Goal: Task Accomplishment & Management: Complete application form

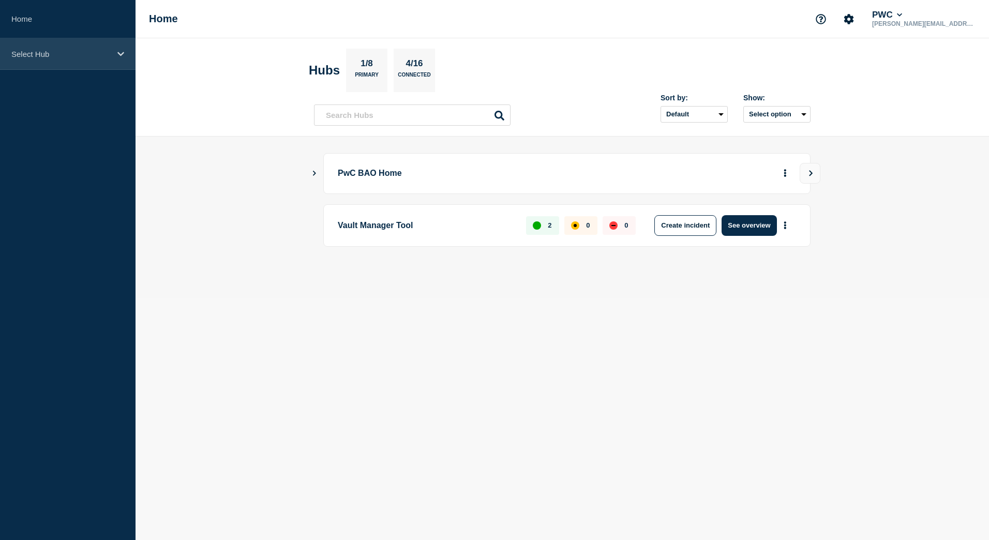
click at [45, 56] on p "Select Hub" at bounding box center [60, 54] width 99 height 9
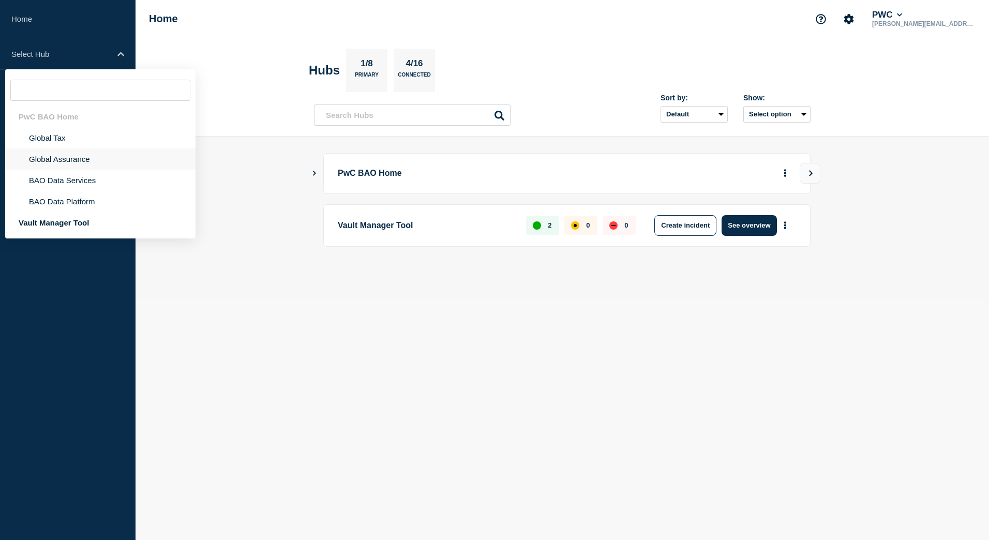
click at [74, 160] on li "Global Assurance" at bounding box center [100, 158] width 190 height 21
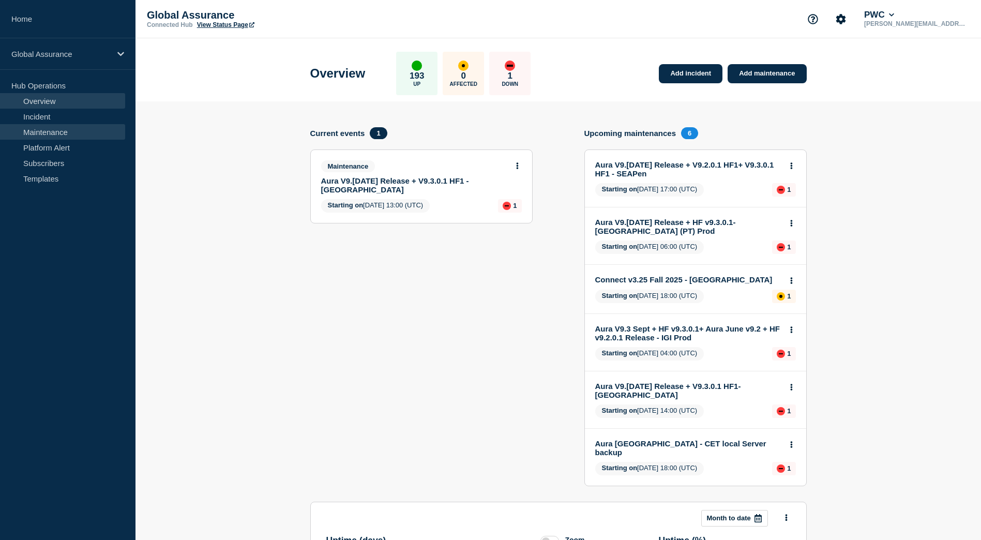
click at [48, 135] on link "Maintenance" at bounding box center [62, 132] width 125 height 16
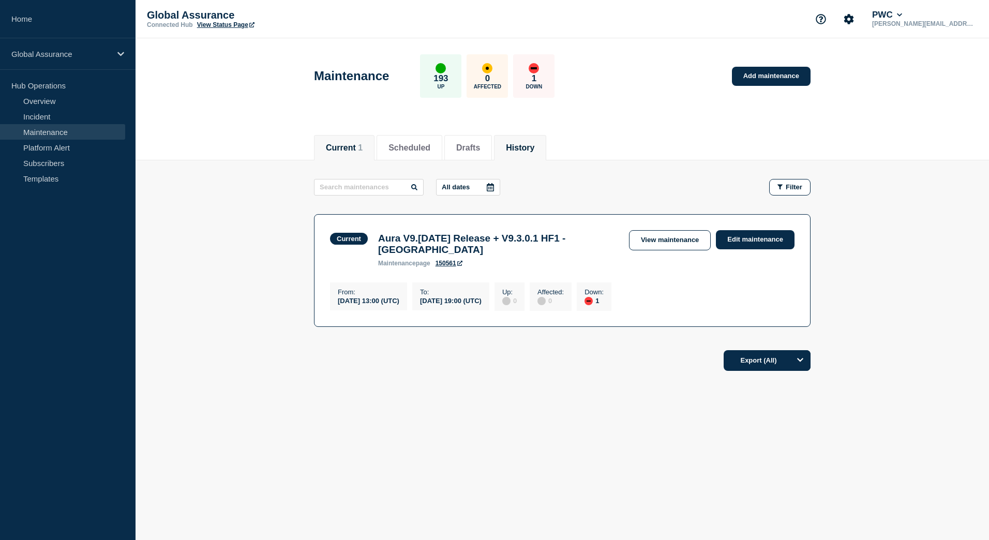
click at [538, 157] on li "History" at bounding box center [520, 147] width 52 height 25
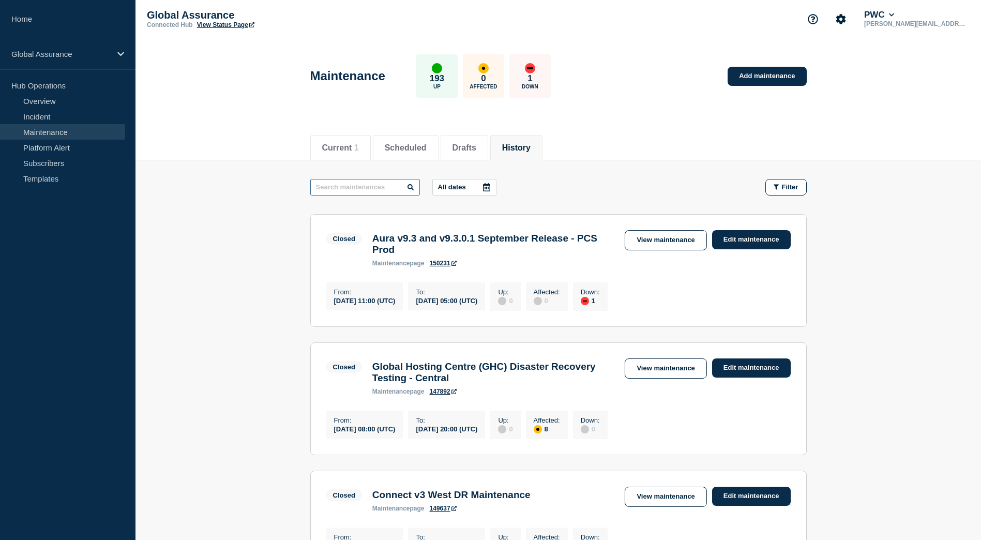
click at [378, 188] on input "text" at bounding box center [365, 187] width 110 height 17
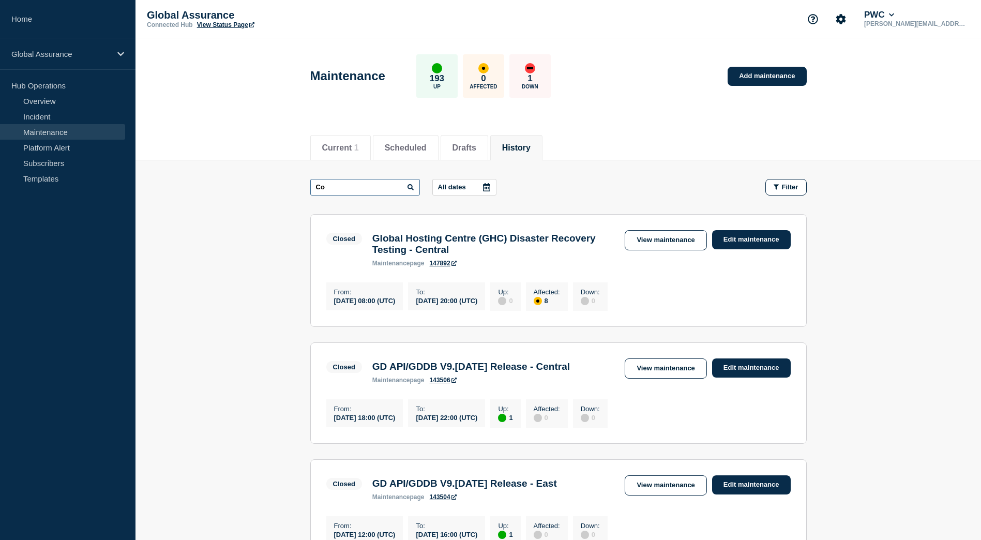
type input "C"
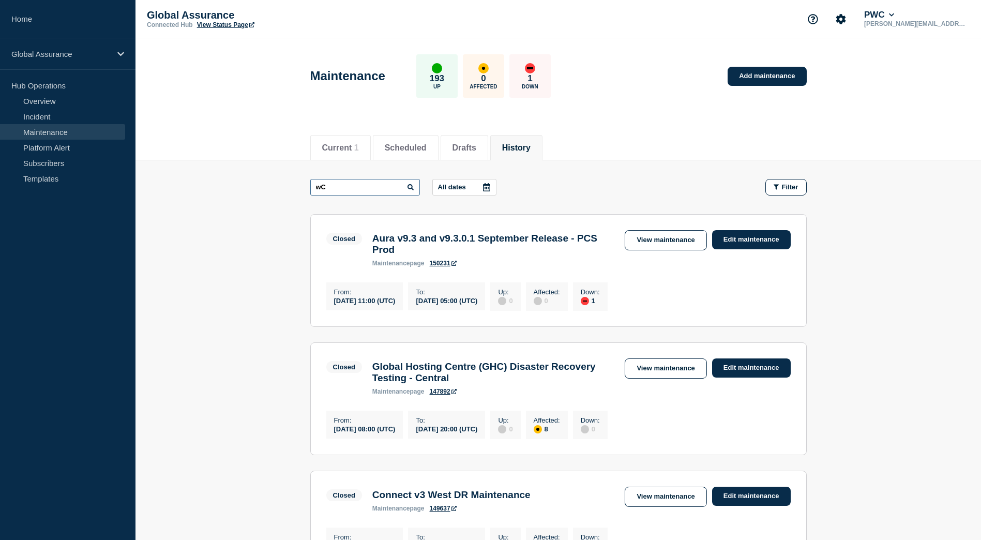
type input "w"
type input "pwc confirmations"
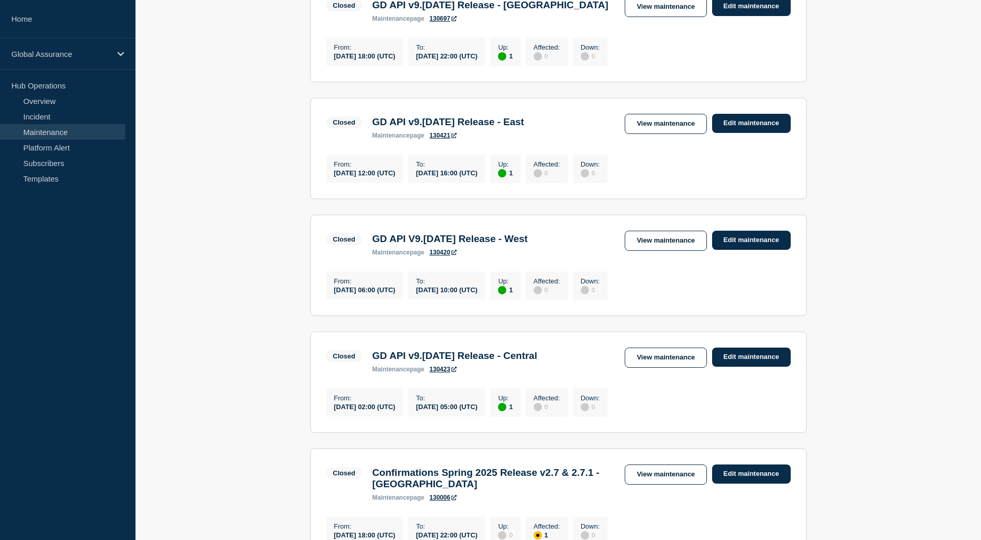
scroll to position [1079, 0]
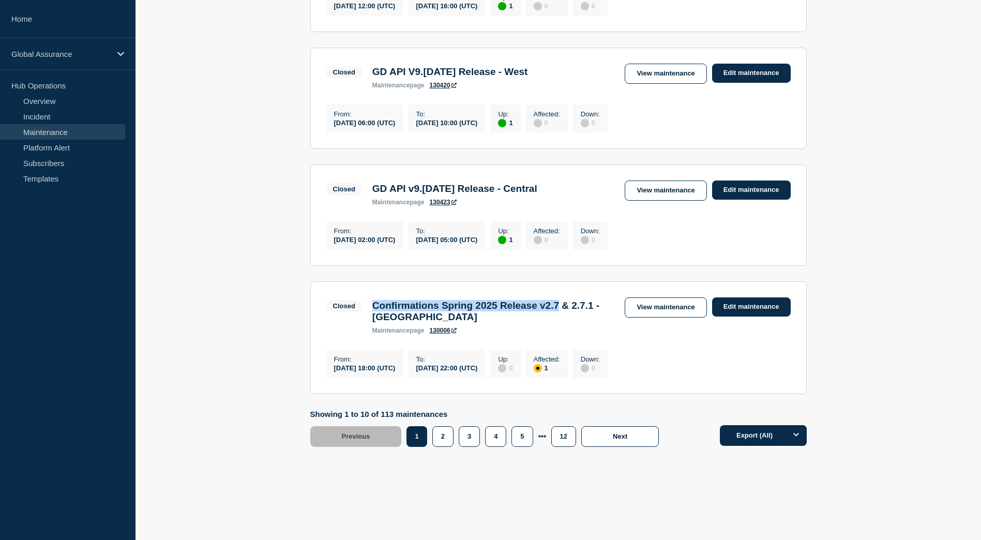
drag, startPoint x: 586, startPoint y: 301, endPoint x: 376, endPoint y: 300, distance: 210.5
click at [376, 300] on h3 "Confirmations Spring 2025 Release v2.7 & 2.7.1 - Switzerland" at bounding box center [493, 311] width 243 height 23
copy h3 "Confirmations Spring 2025 Release v2.7"
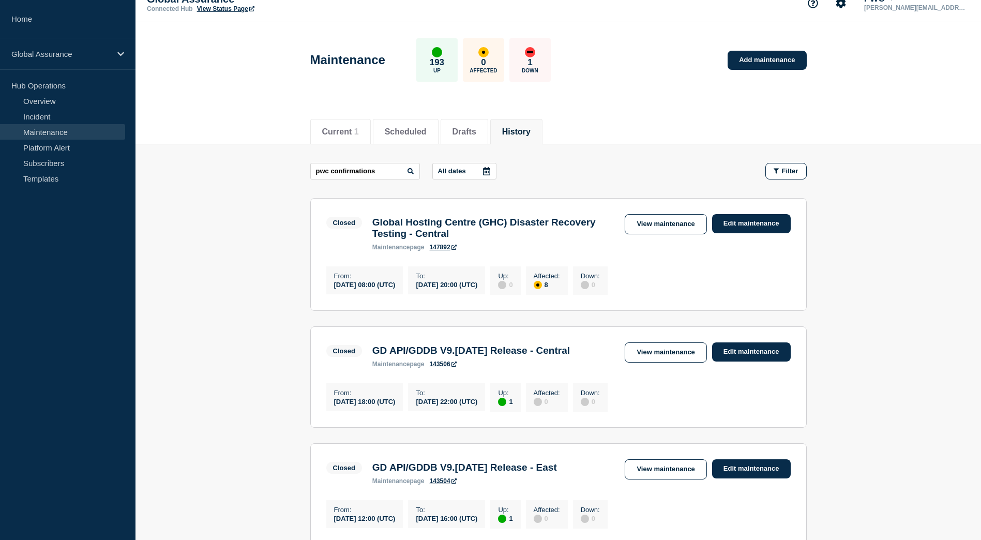
scroll to position [0, 0]
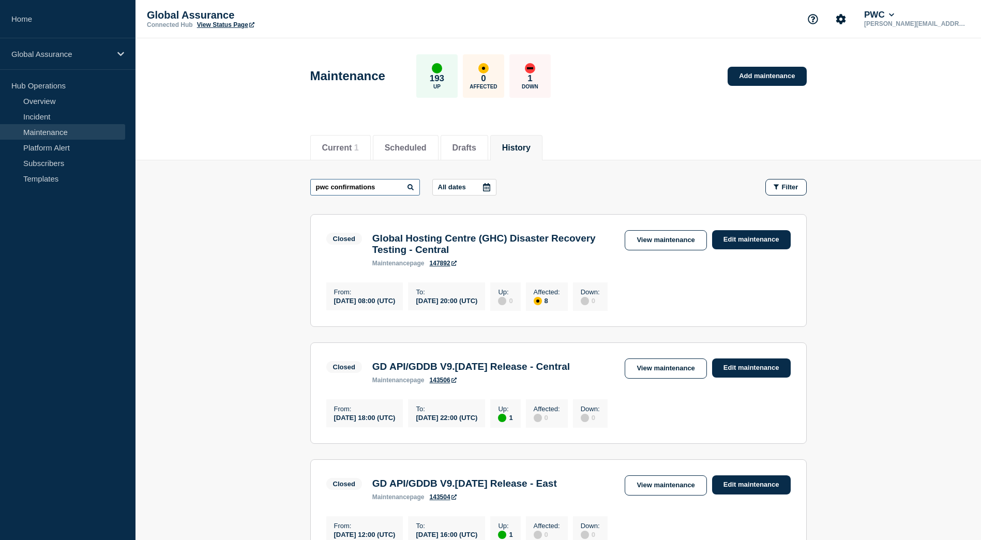
click at [369, 189] on input "pwc confirmations" at bounding box center [365, 187] width 110 height 17
drag, startPoint x: 383, startPoint y: 188, endPoint x: 299, endPoint y: 184, distance: 83.4
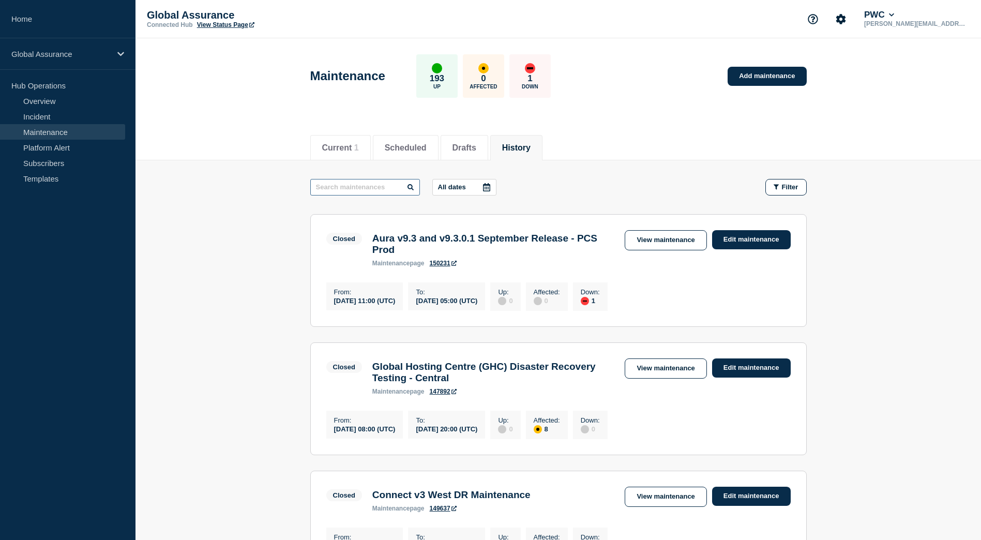
paste input "Confirmations Spring 2025 Release v2.7"
type input "Confirmations Spring 2025 Release v2.7"
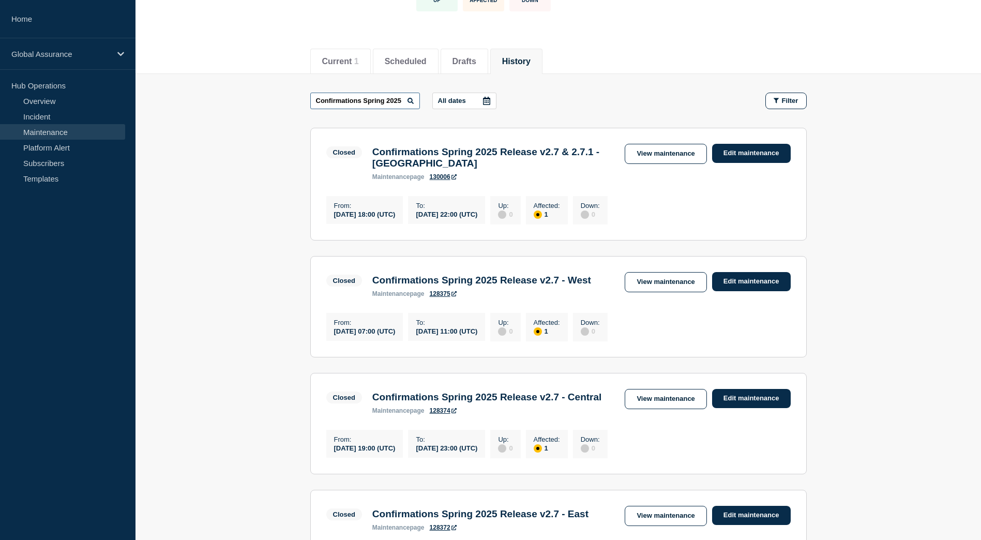
scroll to position [155, 0]
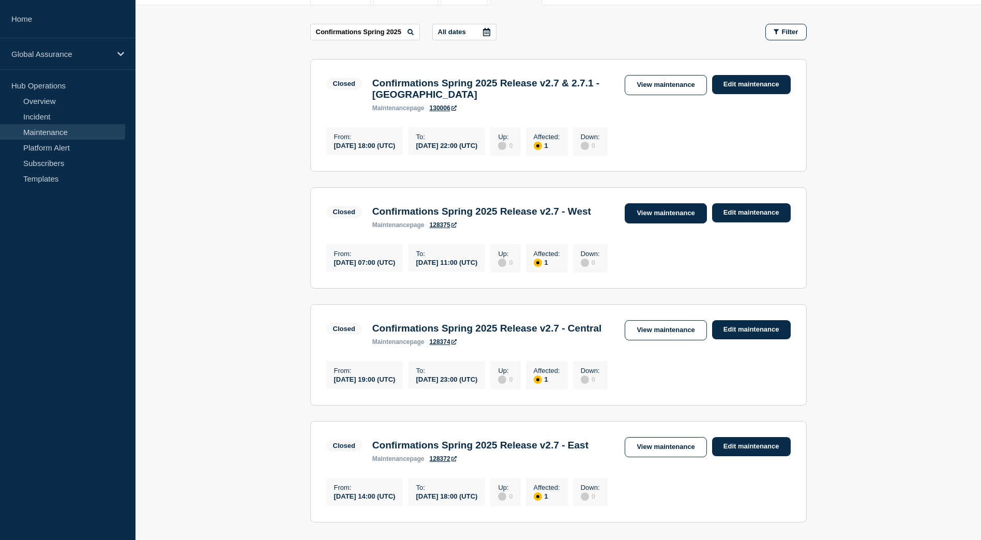
click at [674, 220] on link "View maintenance" at bounding box center [666, 213] width 82 height 20
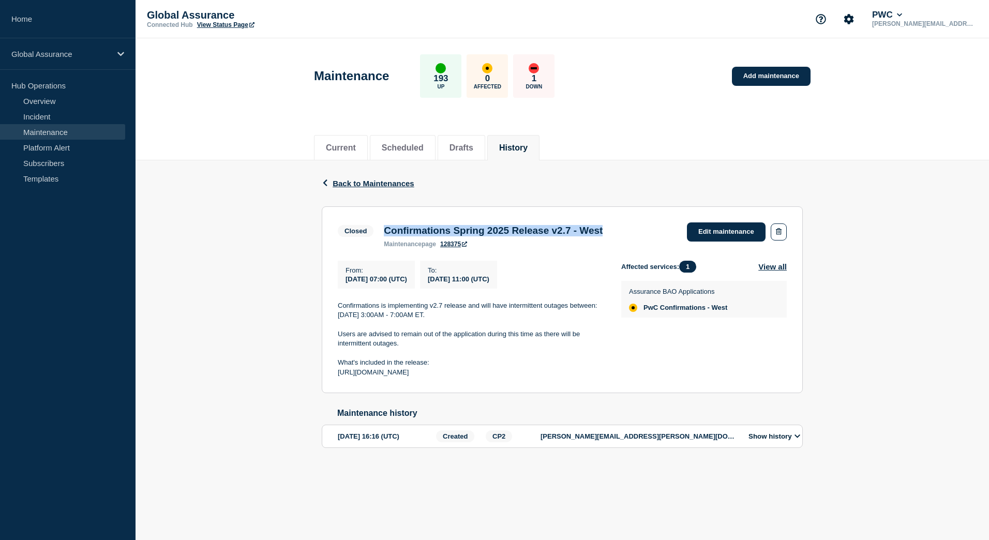
drag, startPoint x: 637, startPoint y: 233, endPoint x: 385, endPoint y: 230, distance: 251.9
click at [385, 230] on div "Confirmations Spring 2025 Release v2.7 - West maintenance page 128375" at bounding box center [493, 236] width 229 height 23
copy h3 "Confirmations Spring 2025 Release v2.7 - West"
drag, startPoint x: 480, startPoint y: 387, endPoint x: 334, endPoint y: 312, distance: 164.5
click at [334, 312] on section "Closed Confirmations Spring 2025 Release v2.7 - West maintenance page 128375 Ed…" at bounding box center [562, 299] width 481 height 187
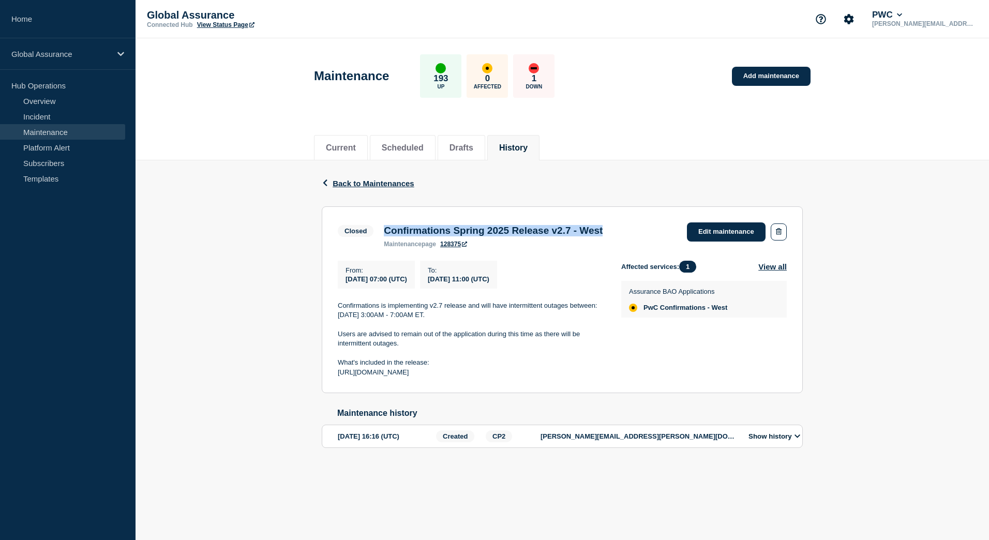
copy div "Confirmations is implementing v2.7 release and will have intermittent outages b…"
click at [395, 185] on span "Back to Maintenances" at bounding box center [374, 183] width 82 height 9
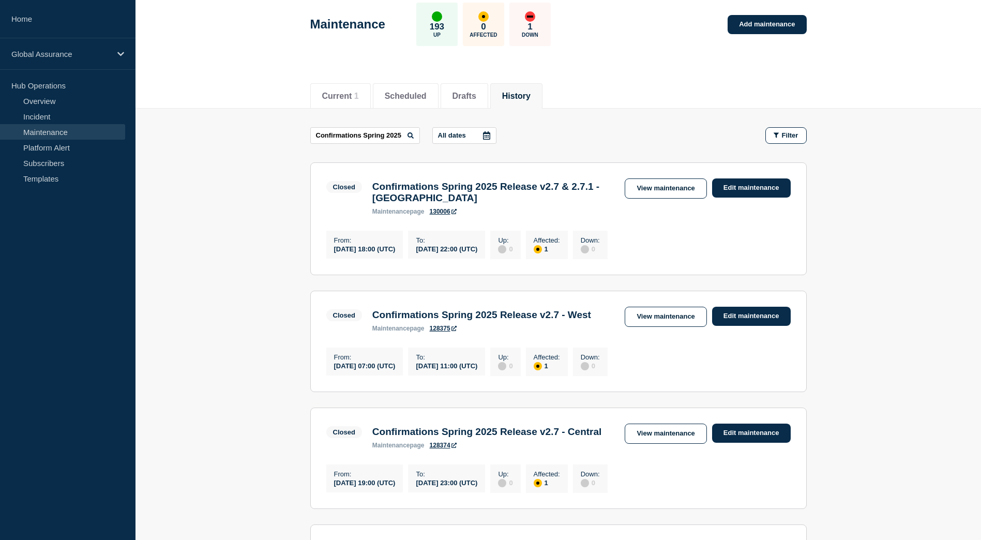
scroll to position [155, 0]
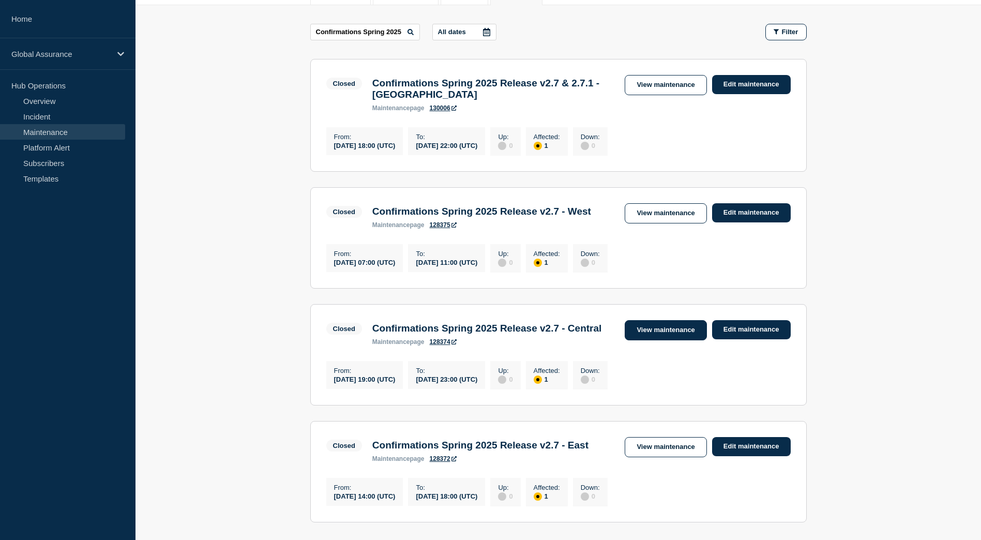
click at [670, 340] on link "View maintenance" at bounding box center [666, 330] width 82 height 20
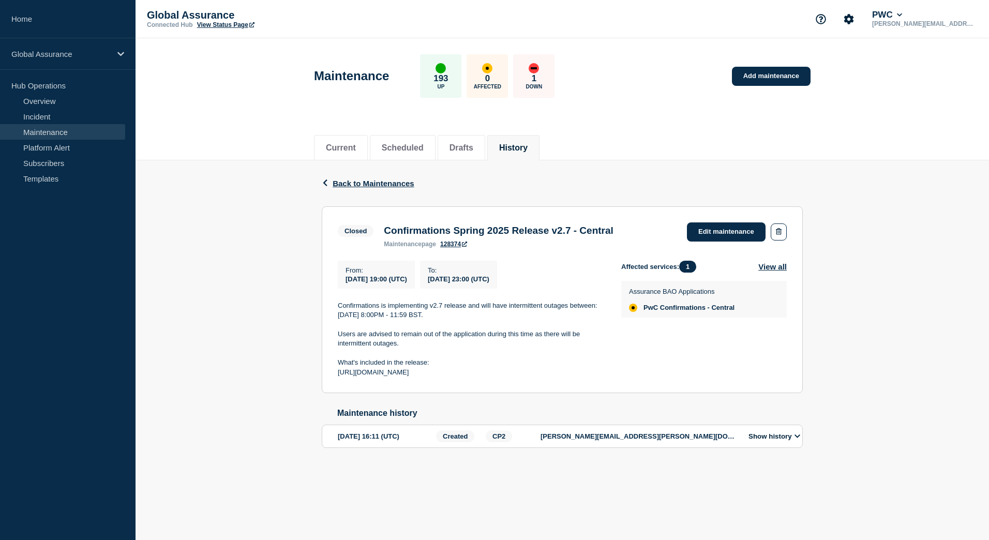
click at [423, 320] on p "Confirmations is implementing v2.7 release and will have intermittent outages b…" at bounding box center [471, 310] width 267 height 19
drag, startPoint x: 421, startPoint y: 319, endPoint x: 483, endPoint y: 319, distance: 62.1
click at [483, 319] on p "Confirmations is implementing v2.7 release and will have intermittent outages b…" at bounding box center [471, 310] width 267 height 19
copy p "8:00PM - 11:59 BST."
click at [380, 181] on span "Back to Maintenances" at bounding box center [374, 183] width 82 height 9
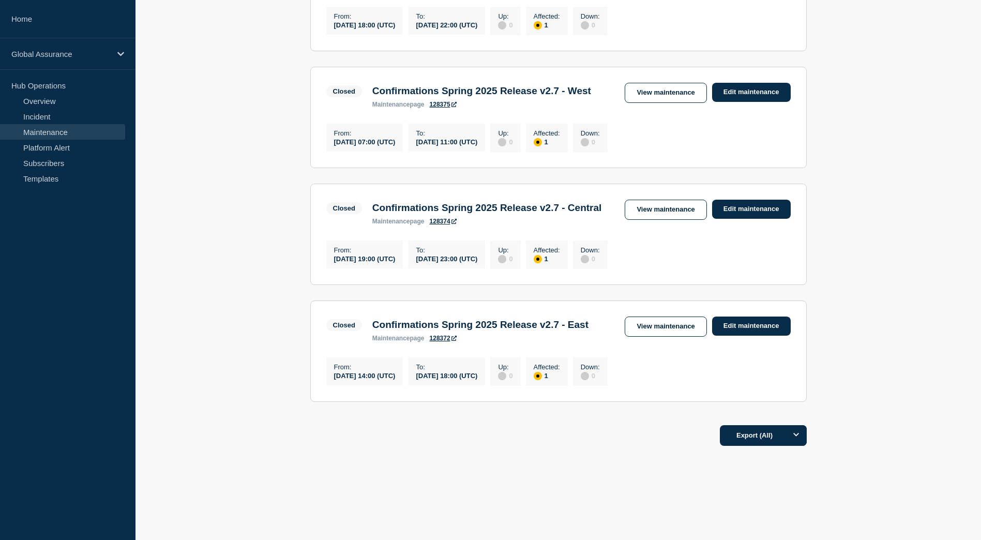
scroll to position [310, 0]
click at [663, 334] on link "View maintenance" at bounding box center [666, 327] width 82 height 20
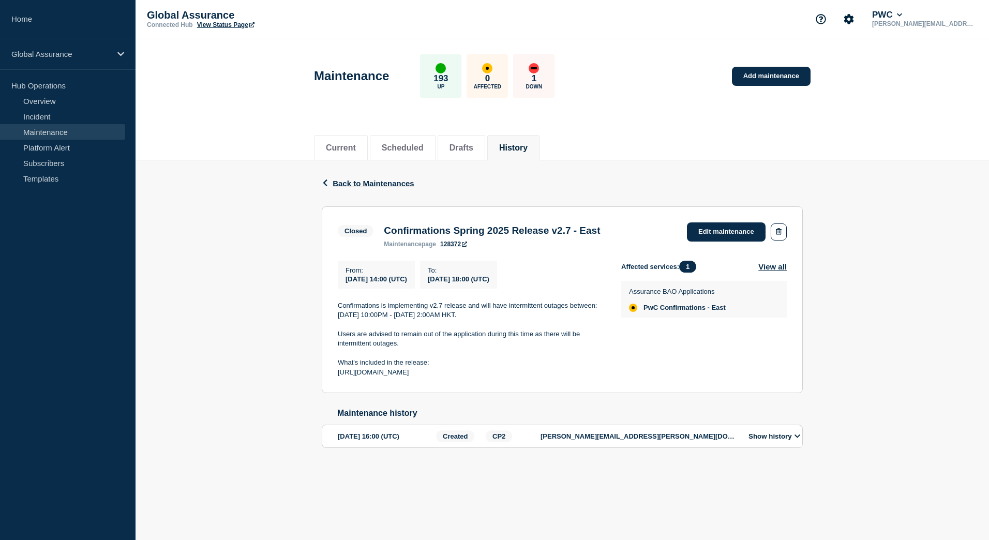
click at [563, 319] on p "Confirmations is implementing v2.7 release and will have intermittent outages b…" at bounding box center [471, 310] width 267 height 19
click at [784, 71] on link "Add maintenance" at bounding box center [771, 76] width 79 height 19
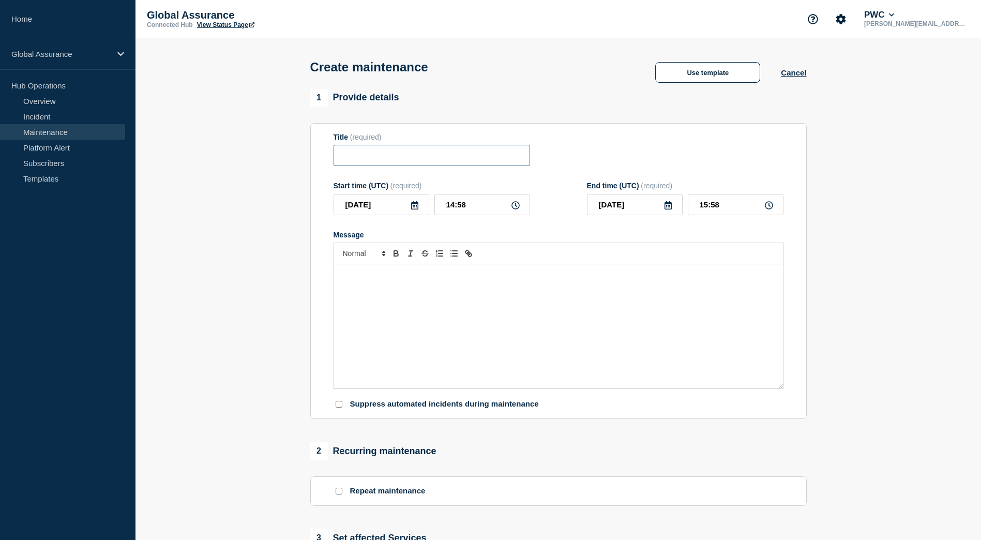
click at [347, 160] on input "Title" at bounding box center [432, 155] width 197 height 21
paste input "Confirmations Spring 2025 Release v2.7 - West"
click at [425, 162] on input "Confirmations Spring 2025 Release v2.7 - West" at bounding box center [432, 155] width 197 height 21
click at [478, 158] on input "Confirmations Fall 2025 Release v2.7 - West" at bounding box center [432, 155] width 197 height 21
type input "Confirmations Fall 2025 Release v2.8 - West"
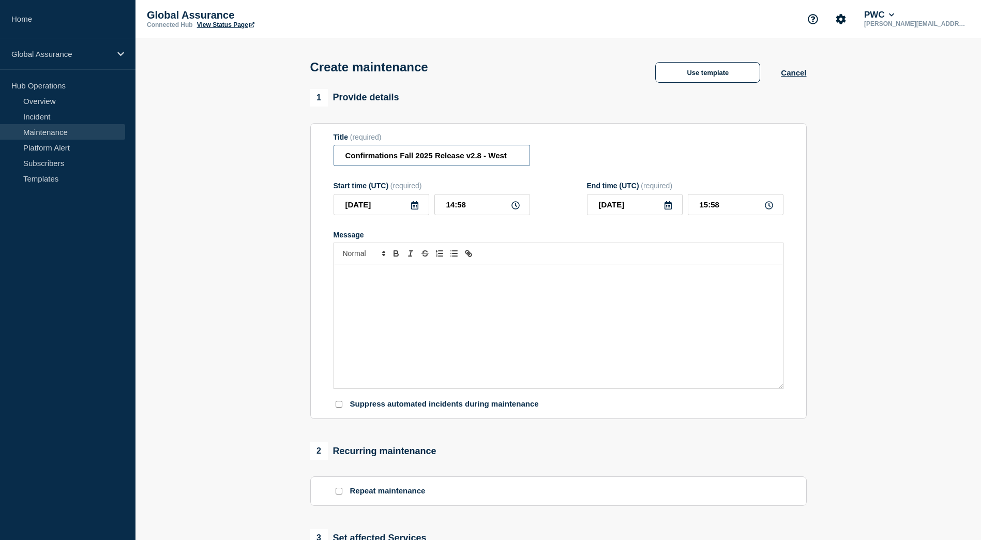
click at [503, 161] on input "Confirmations Fall 2025 Release v2.8 - West" at bounding box center [432, 155] width 197 height 21
click at [513, 162] on input "Confirmations Fall 2025 Release v2.8 - West" at bounding box center [432, 155] width 197 height 21
click at [415, 207] on icon at bounding box center [414, 205] width 7 height 8
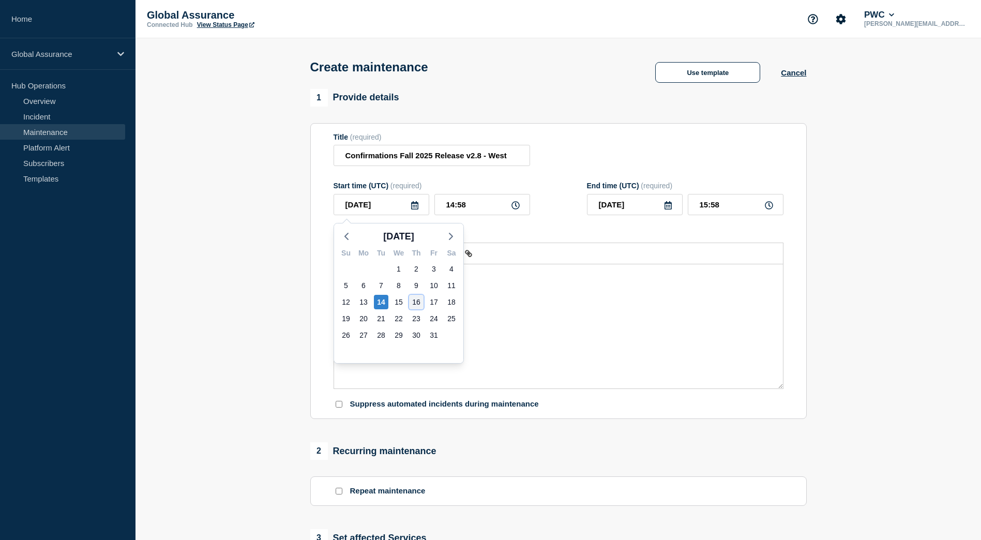
click at [419, 299] on div "16" at bounding box center [416, 302] width 14 height 14
type input "[DATE]"
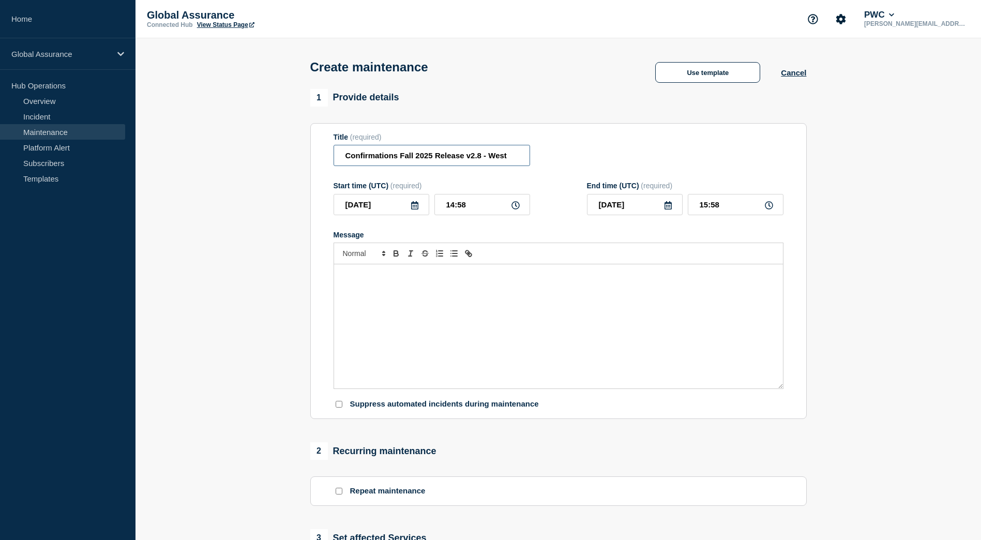
click at [514, 155] on input "Confirmations Fall 2025 Release v2.8 - West" at bounding box center [432, 155] width 197 height 21
click at [343, 156] on input "Confirmations Fall 2025 Release v2.8 - West" at bounding box center [432, 155] width 197 height 21
click at [474, 356] on div "Message" at bounding box center [558, 326] width 449 height 124
drag, startPoint x: 454, startPoint y: 207, endPoint x: 445, endPoint y: 207, distance: 8.3
click at [445, 207] on input "14:58" at bounding box center [482, 204] width 96 height 21
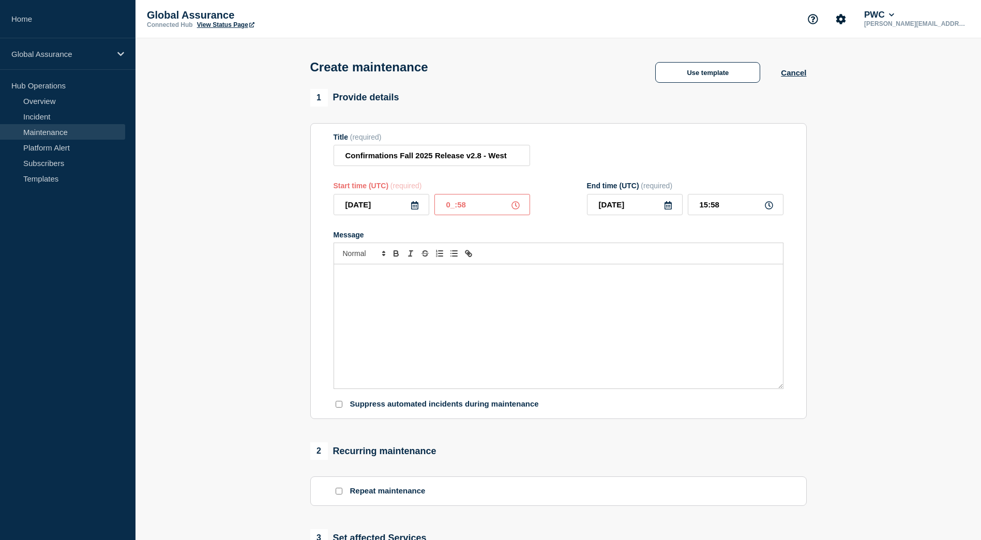
type input "06:58"
type input "07:58"
type input "06:08"
type input "07:08"
type input "06:00"
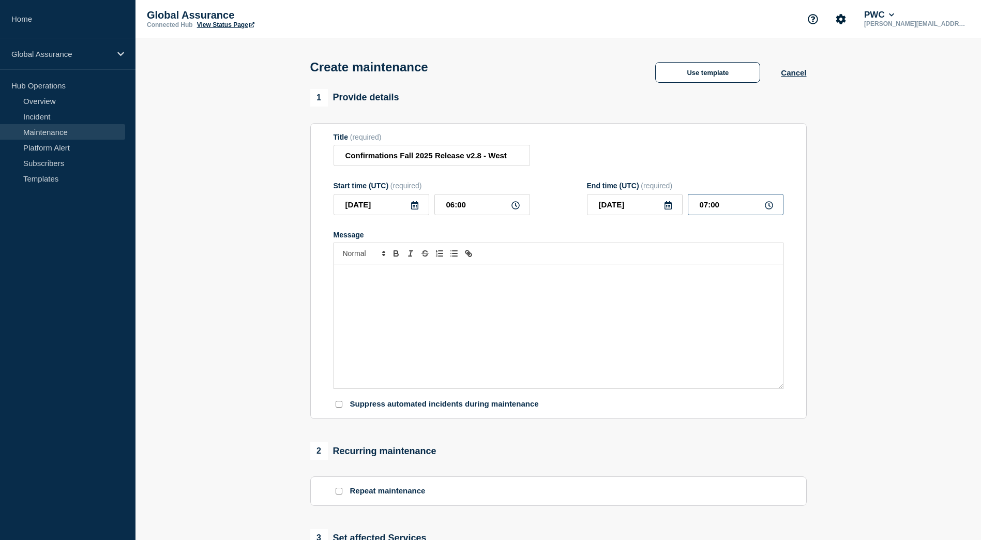
click at [708, 208] on input "07:00" at bounding box center [736, 204] width 96 height 21
drag, startPoint x: 708, startPoint y: 208, endPoint x: 696, endPoint y: 209, distance: 12.0
click at [696, 209] on input "07:00" at bounding box center [736, 204] width 96 height 21
type input "10:00"
click at [477, 325] on div "Message" at bounding box center [558, 326] width 449 height 124
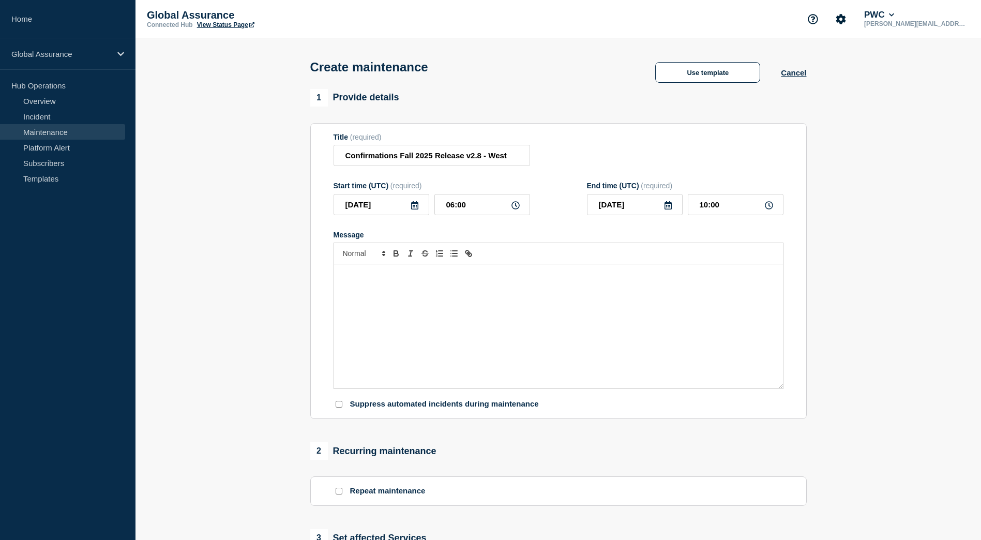
click at [379, 306] on div "Message" at bounding box center [558, 326] width 449 height 124
paste div "Message"
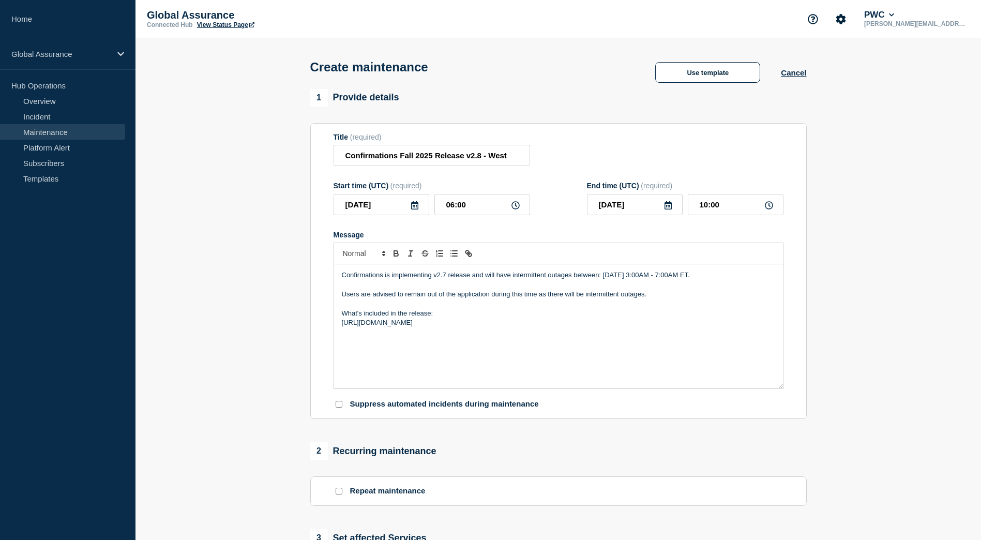
click at [447, 280] on p "Confirmations is implementing v2.7 release and will have intermittent outages b…" at bounding box center [558, 275] width 433 height 9
click at [430, 279] on p "Confirmations is implementing v2.8 release and will have intermittent outages b…" at bounding box center [558, 275] width 433 height 9
click at [507, 278] on p "Confirmations is implementing the v2.8 release and will have intermittent outag…" at bounding box center [558, 275] width 433 height 9
click at [460, 278] on p "Confirmations is implementing the v2.8 release and will have intermittent outag…" at bounding box center [558, 275] width 433 height 9
click at [643, 280] on p "Confirmations is implementing the v2.8 Fall release and will have intermittent …" at bounding box center [558, 275] width 433 height 9
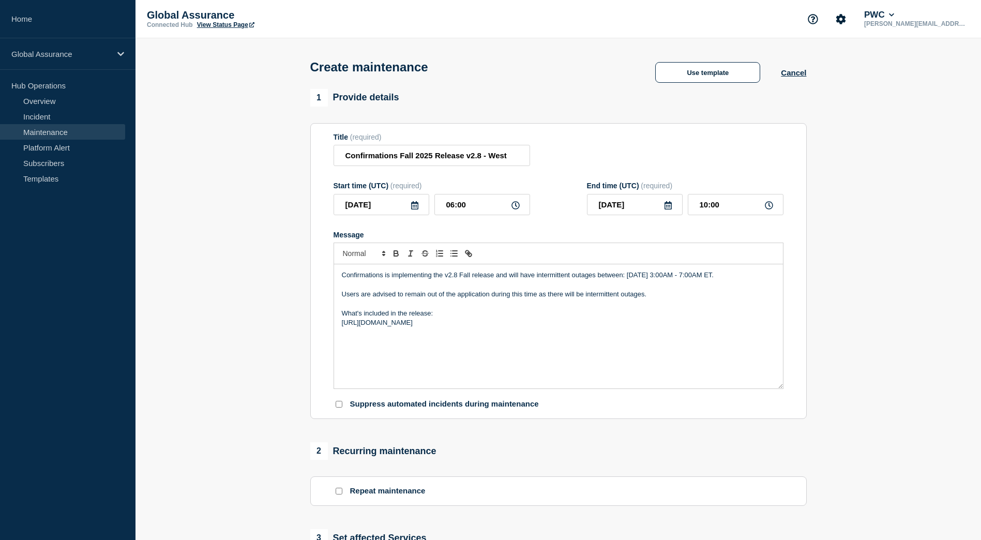
click at [645, 280] on p "Confirmations is implementing the v2.8 Fall release and will have intermittent …" at bounding box center [558, 275] width 433 height 9
drag, startPoint x: 680, startPoint y: 277, endPoint x: 658, endPoint y: 278, distance: 21.7
click at [658, 278] on p "Confirmations is implementing the v2.8 Fall release and will have intermittent …" at bounding box center [558, 275] width 433 height 9
click at [748, 277] on p "Confirmations is implementing the v2.8 Fall release and will have intermittent …" at bounding box center [558, 275] width 433 height 9
click at [722, 278] on p "Confirmations is implementing the v2.8 Fall release and will have intermittent …" at bounding box center [558, 275] width 433 height 9
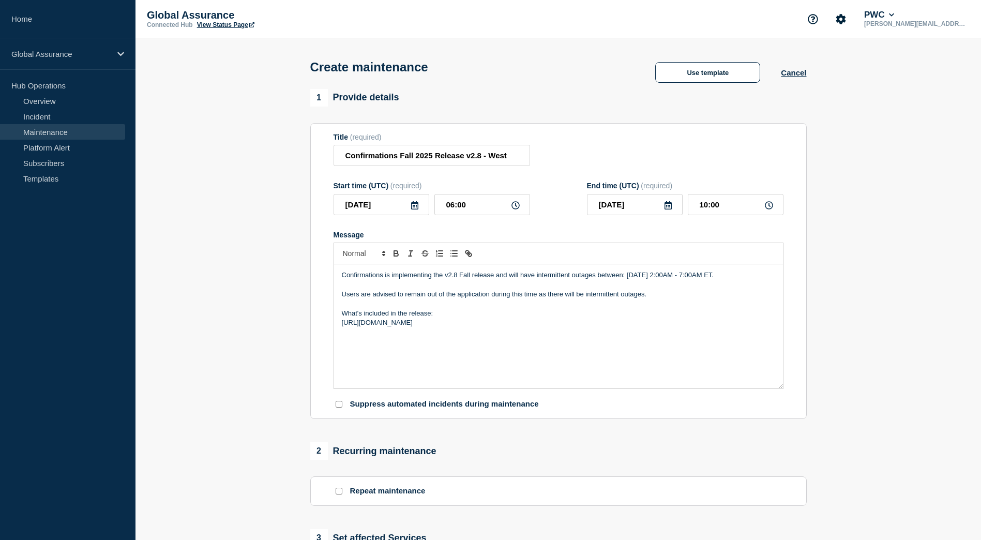
click at [752, 280] on p "Confirmations is implementing the v2.8 Fall release and will have intermittent …" at bounding box center [558, 275] width 433 height 9
click at [536, 280] on p "Confirmations is implementing the v2.8 Fall release and will have intermittent …" at bounding box center [558, 275] width 433 height 9
click at [342, 280] on p "Confirmations is implementing the v2.8 Fall release and will have intermittent …" at bounding box center [558, 275] width 433 height 9
click at [348, 280] on p "Confirmations is implementing the v2.8 Fall release and will have intermittent …" at bounding box center [558, 275] width 433 height 9
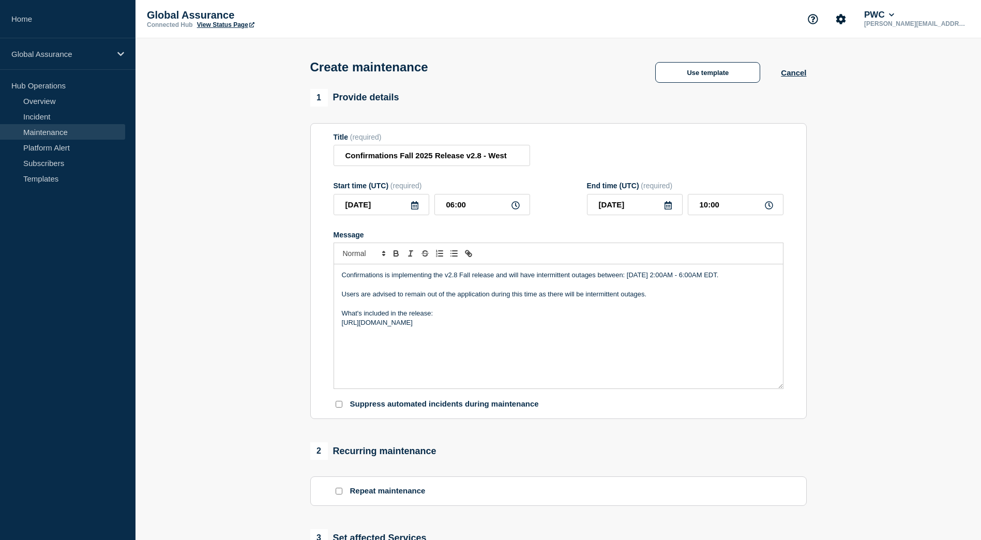
click at [430, 290] on p "Message" at bounding box center [558, 284] width 433 height 9
click at [380, 280] on p "Confirmations is implementing the v2.8 Fall release and will have intermittent …" at bounding box center [558, 275] width 433 height 9
drag, startPoint x: 738, startPoint y: 332, endPoint x: 308, endPoint y: 340, distance: 429.9
click at [308, 340] on div "1 Provide details Title (required) Confirmations Fall 2025 Release v2.8 - West …" at bounding box center [558, 448] width 508 height 718
copy p "[URL][DOMAIN_NAME]"
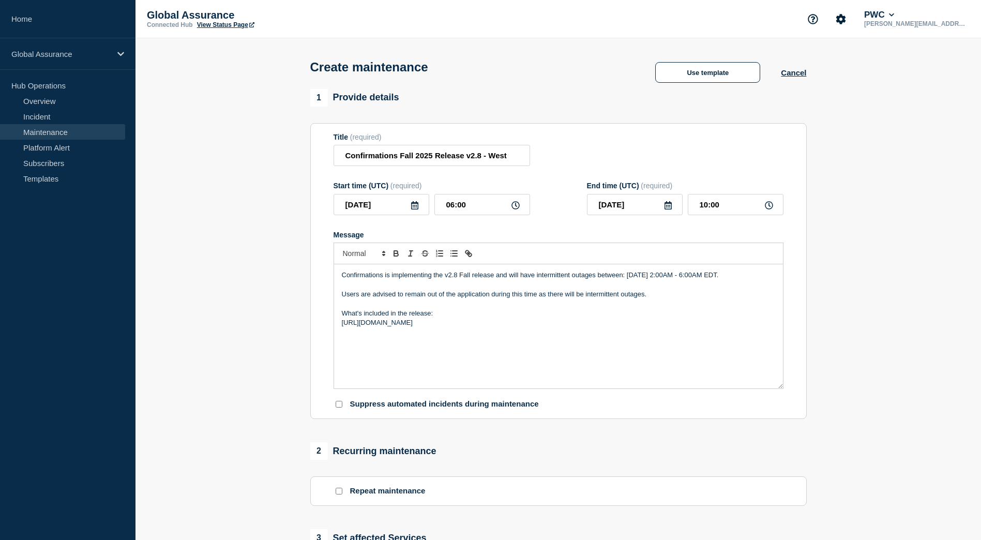
click at [548, 349] on div "Confirmations is implementing the v2.8 Fall release and will have intermittent …" at bounding box center [558, 326] width 449 height 124
click at [734, 327] on p "[URL][DOMAIN_NAME]" at bounding box center [558, 322] width 433 height 9
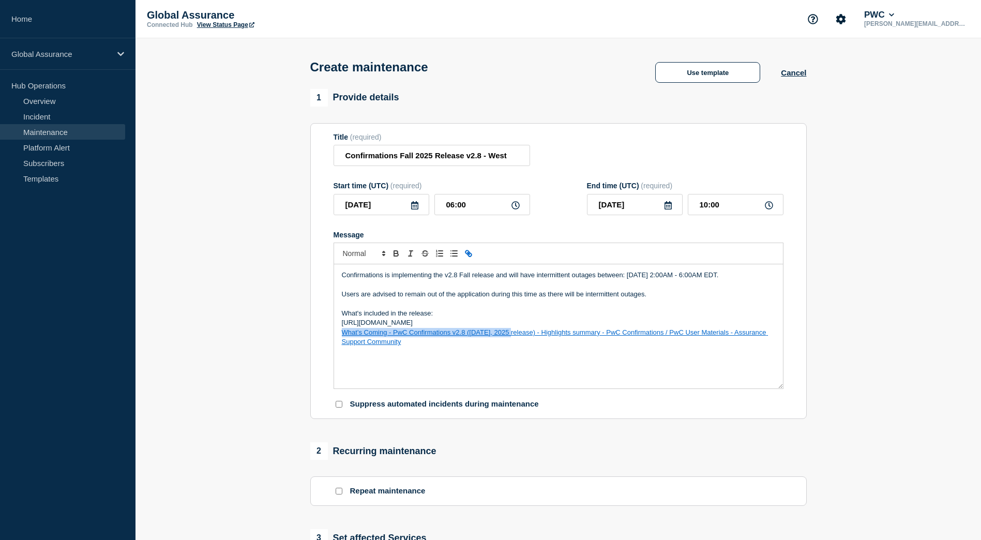
drag, startPoint x: 511, startPoint y: 349, endPoint x: 344, endPoint y: 349, distance: 166.5
click at [344, 347] on p "What’s Coming - PwC Confirmations v2.8 ([DATE], 2025 release) - Highlights summ…" at bounding box center [558, 337] width 433 height 19
click at [510, 363] on div "Confirmations is implementing the v2.8 Fall release and will have intermittent …" at bounding box center [558, 326] width 449 height 124
drag, startPoint x: 474, startPoint y: 366, endPoint x: 332, endPoint y: 346, distance: 143.1
click at [332, 346] on section "Title (required) Confirmations Fall 2025 Release v2.8 - West Start time (UTC) (…" at bounding box center [558, 271] width 497 height 296
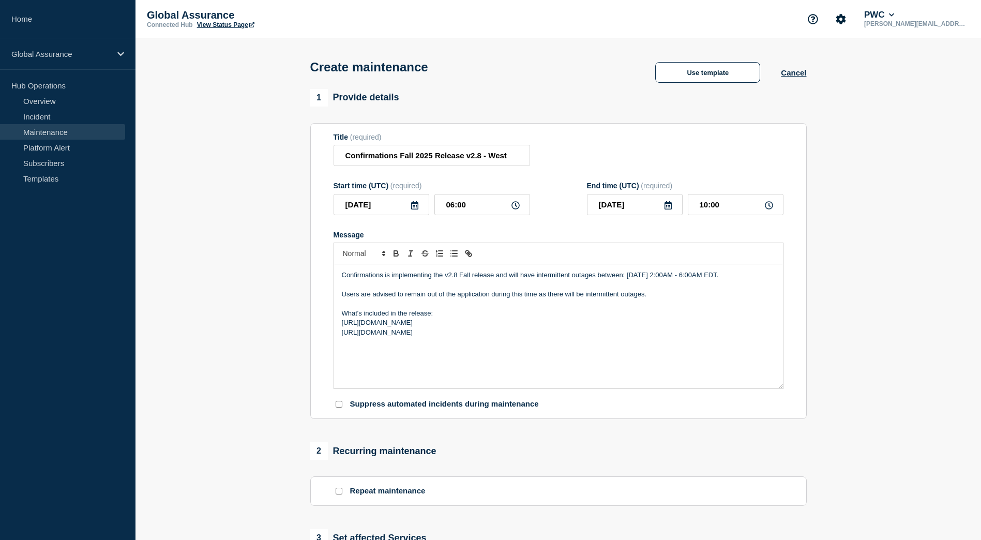
drag, startPoint x: 735, startPoint y: 335, endPoint x: 324, endPoint y: 333, distance: 411.7
click at [324, 333] on section "Title (required) Confirmations Fall 2025 Release v2.8 - West Start time (UTC) (…" at bounding box center [558, 271] width 497 height 296
click at [741, 327] on p "[URL][DOMAIN_NAME]" at bounding box center [558, 322] width 433 height 9
click at [760, 348] on div "Confirmations is implementing the v2.8 Fall release and will have intermittent …" at bounding box center [558, 326] width 449 height 124
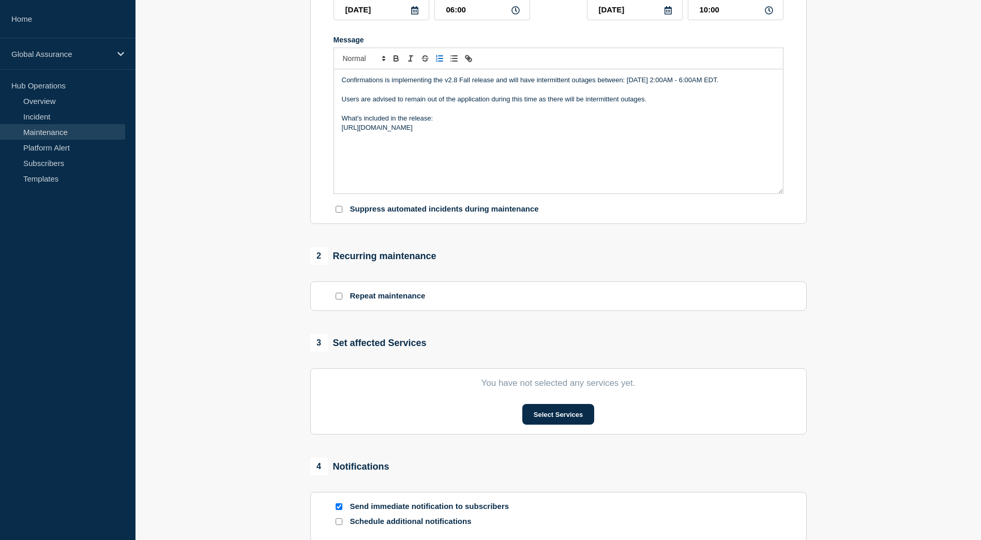
scroll to position [259, 0]
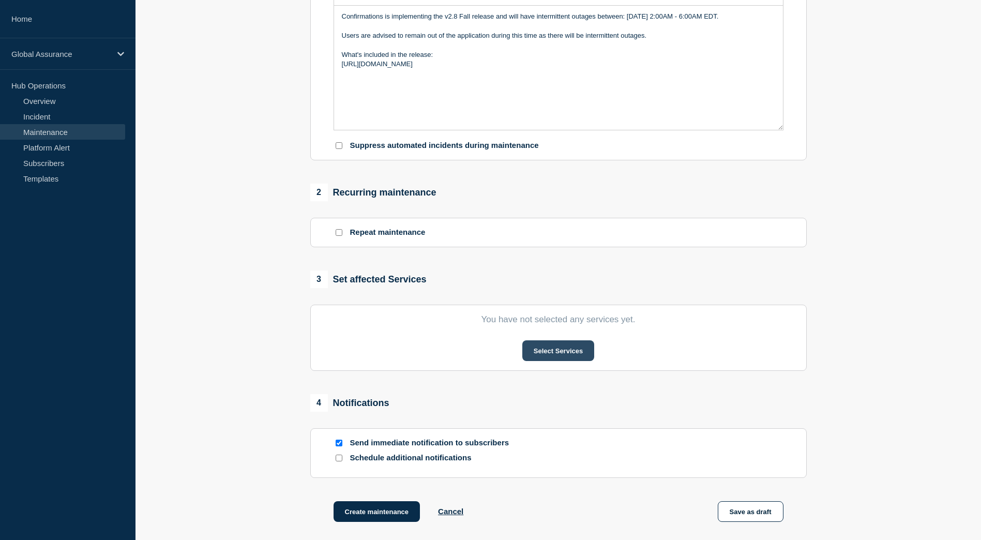
click at [560, 357] on button "Select Services" at bounding box center [558, 350] width 72 height 21
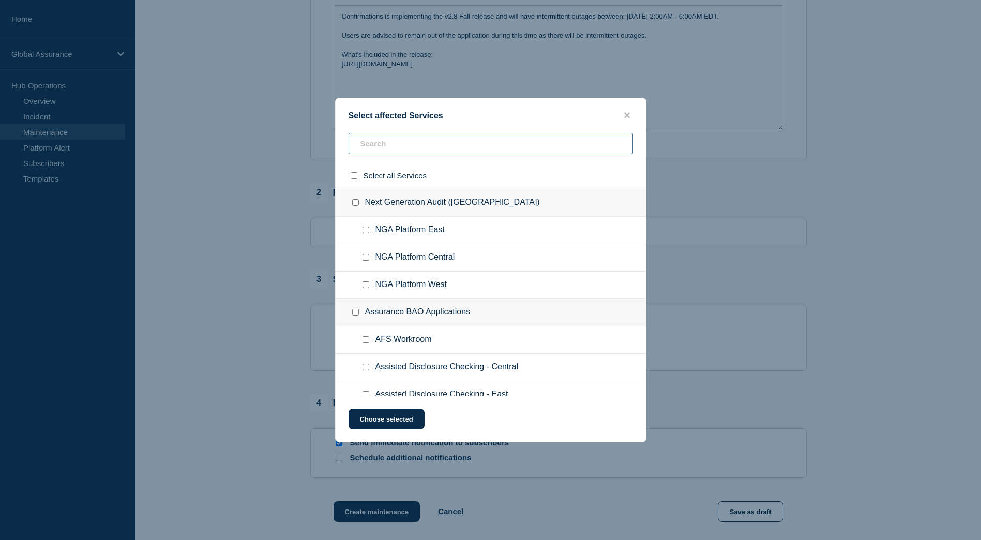
click at [381, 149] on input "text" at bounding box center [491, 143] width 284 height 21
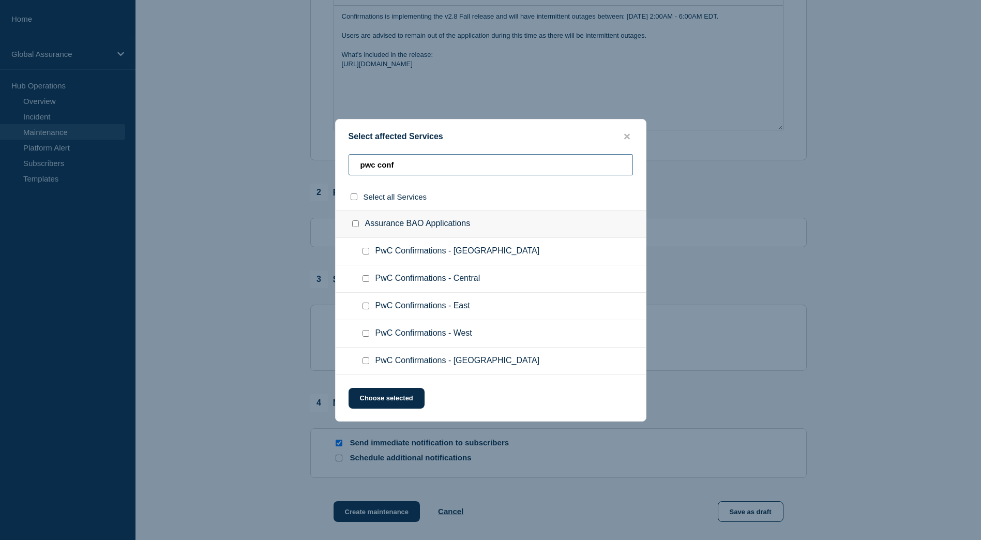
type input "pwc conf"
click at [368, 337] on input "PwC Confirmations - West checkbox" at bounding box center [366, 333] width 7 height 7
checkbox input "true"
click at [397, 394] on button "Choose selected" at bounding box center [387, 398] width 76 height 21
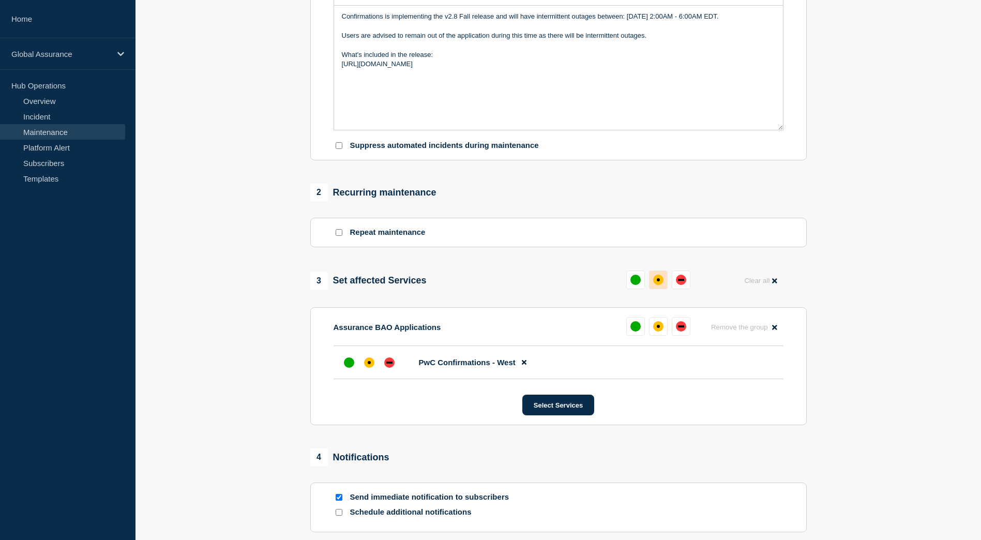
click at [665, 284] on button at bounding box center [658, 280] width 19 height 19
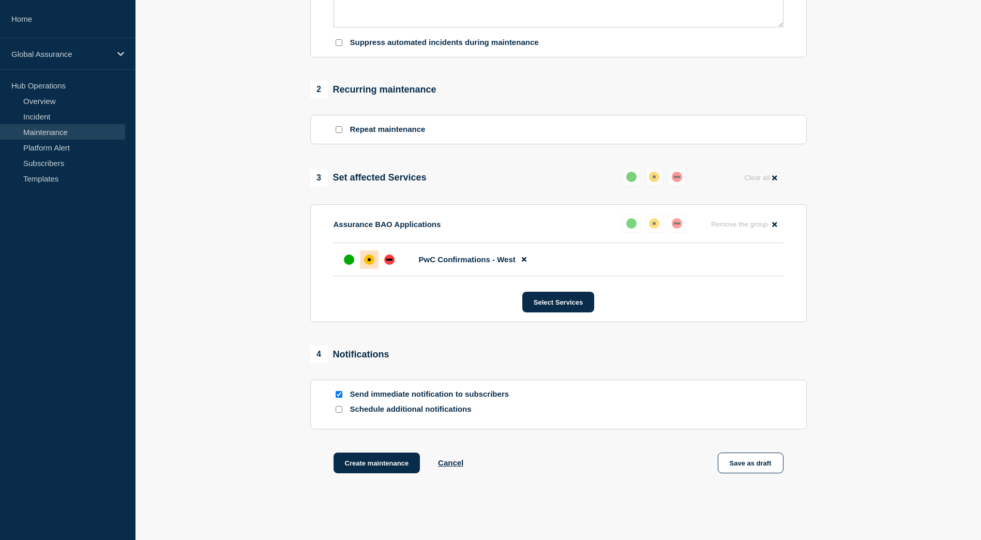
scroll to position [416, 0]
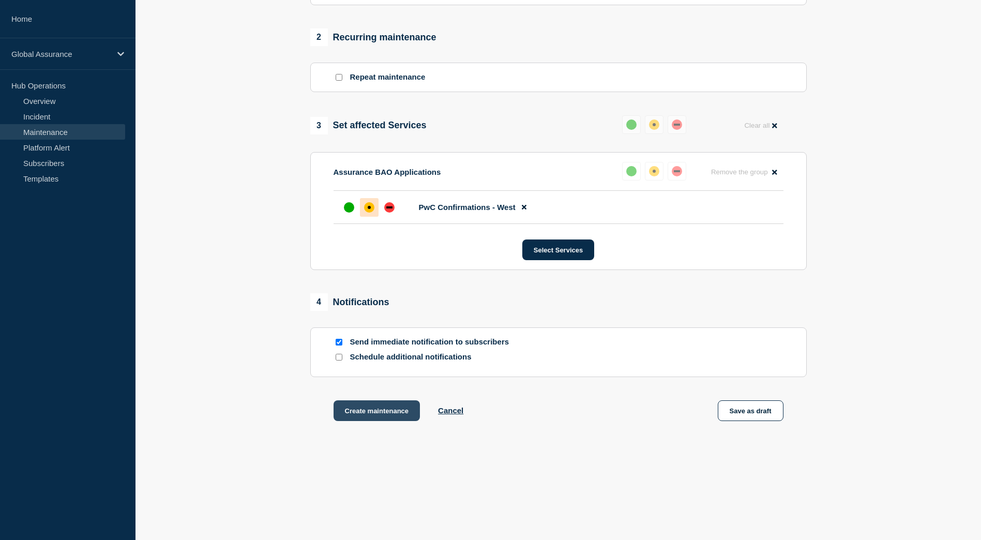
click at [397, 413] on button "Create maintenance" at bounding box center [377, 410] width 87 height 21
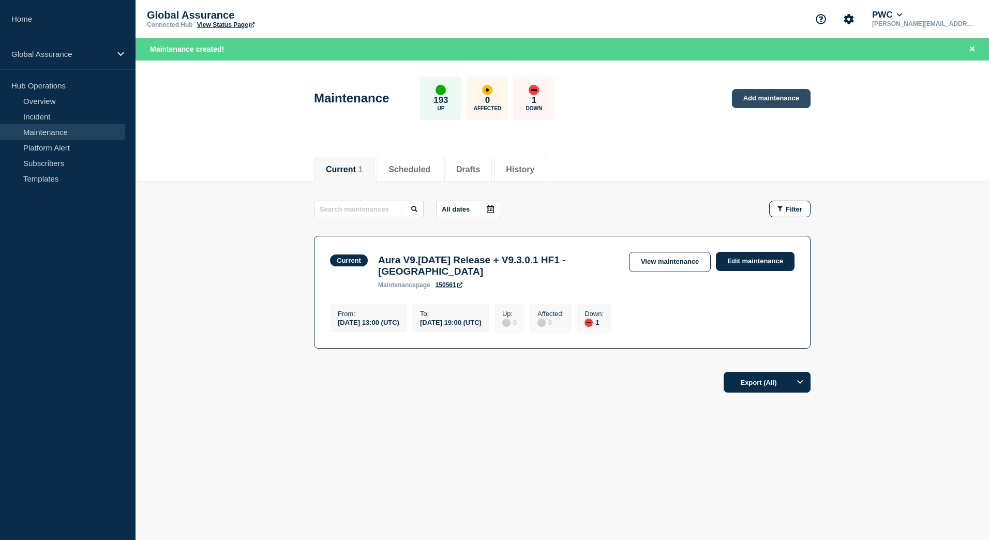
click at [781, 104] on link "Add maintenance" at bounding box center [771, 98] width 79 height 19
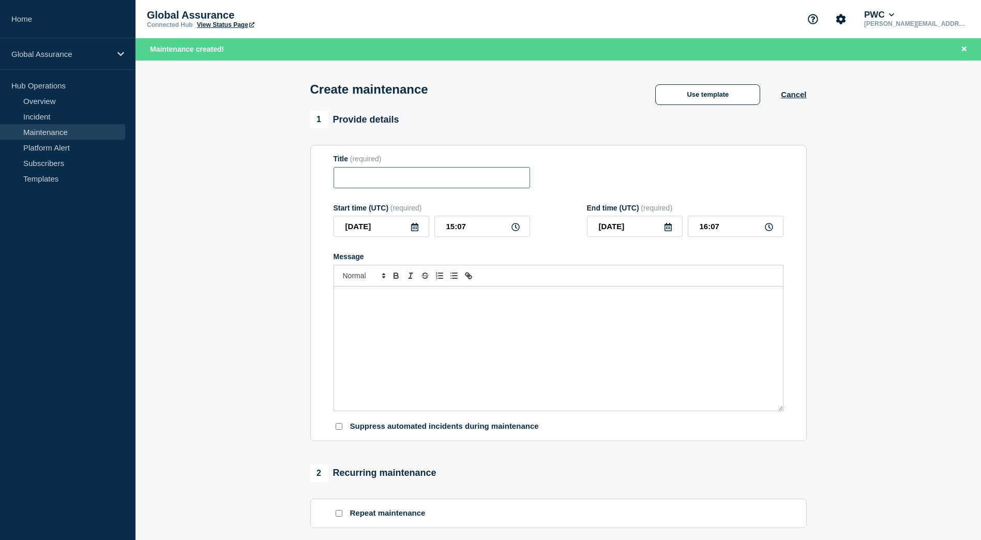
click at [348, 176] on input "Title" at bounding box center [432, 177] width 197 height 21
paste input "Confirmations Fall 2025 Release v2.8 - West"
drag, startPoint x: 491, startPoint y: 182, endPoint x: 528, endPoint y: 183, distance: 36.8
click at [528, 183] on input "Confirmations Fall 2025 Release v2.8 - West" at bounding box center [432, 177] width 197 height 21
type input "Confirmations Fall 2025 Release v2.8 - Central"
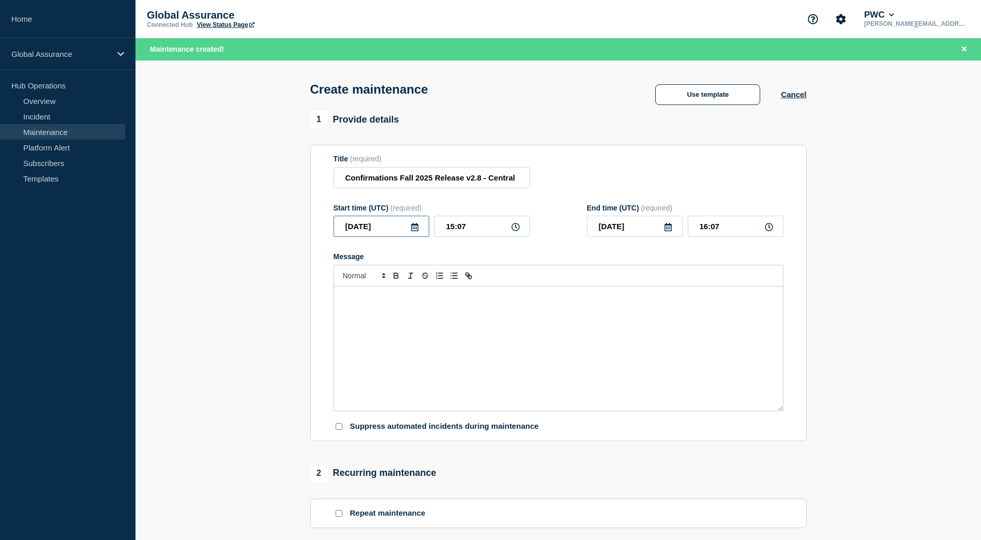
click at [415, 225] on input "[DATE]" at bounding box center [382, 226] width 96 height 21
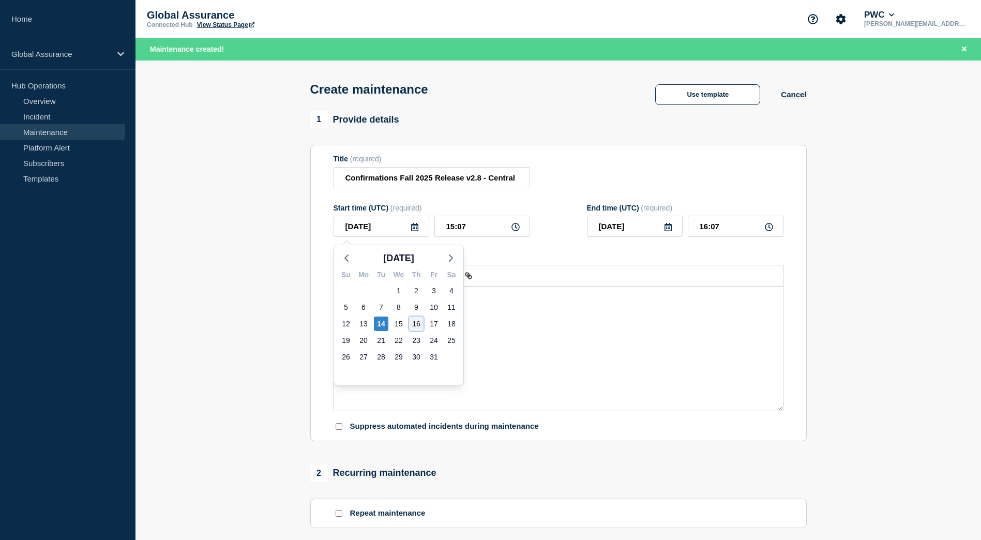
click at [417, 324] on div "16" at bounding box center [416, 324] width 14 height 14
type input "[DATE]"
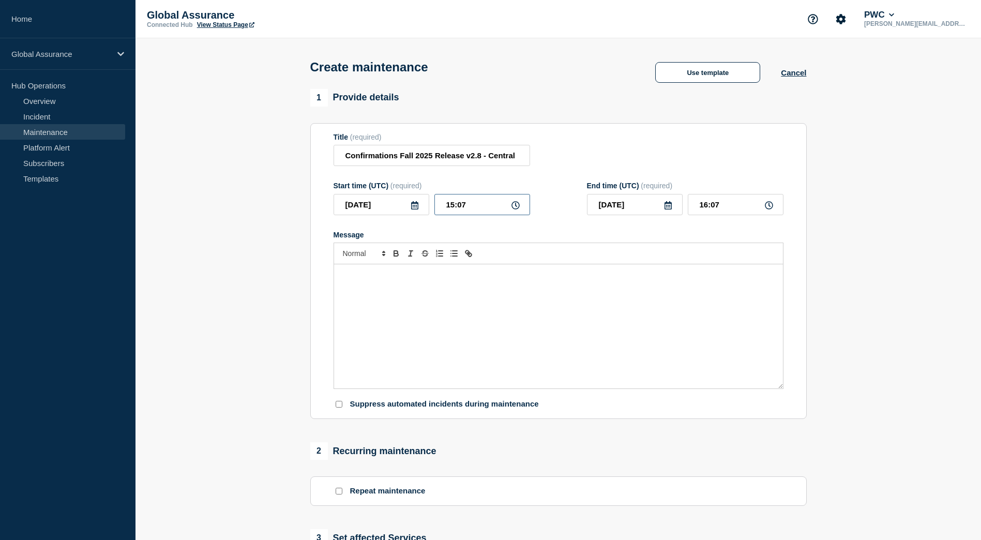
click at [453, 208] on input "15:07" at bounding box center [482, 204] width 96 height 21
drag, startPoint x: 454, startPoint y: 208, endPoint x: 447, endPoint y: 208, distance: 6.2
click at [447, 208] on input "15:07" at bounding box center [482, 204] width 96 height 21
type input "19:07"
type input "20:07"
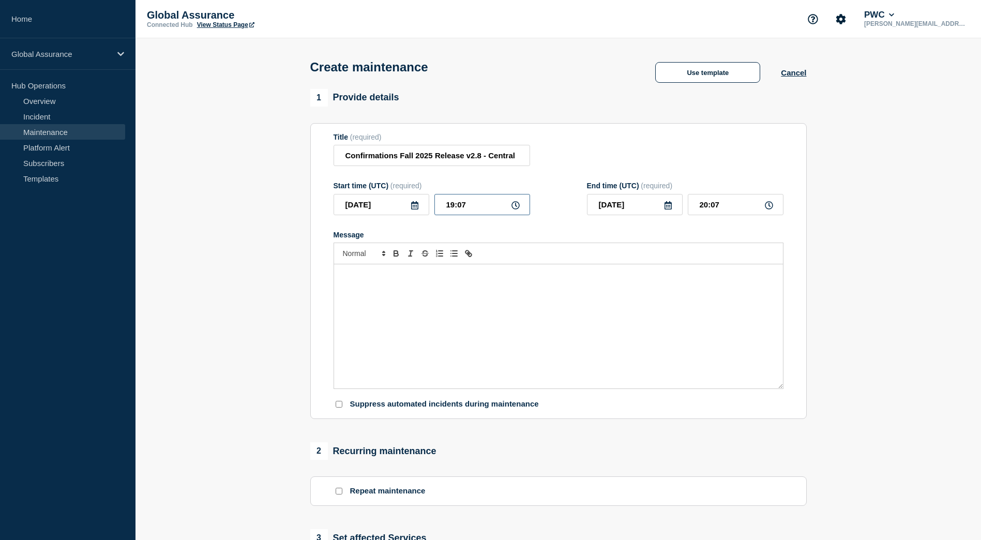
click at [479, 205] on input "19:07" at bounding box center [482, 204] width 96 height 21
type input "19:00"
click at [651, 127] on section "Title (required) Confirmations Fall 2025 Release v2.8 - Central Start time (UTC…" at bounding box center [558, 271] width 497 height 296
click at [705, 211] on input "20:00" at bounding box center [736, 204] width 96 height 21
type input "23:00"
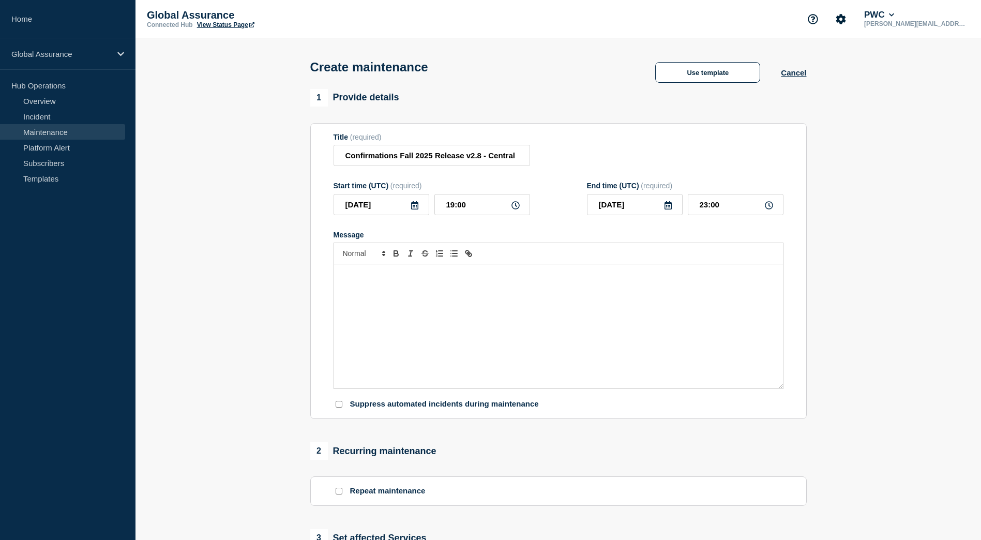
click at [397, 328] on div "Message" at bounding box center [558, 326] width 449 height 124
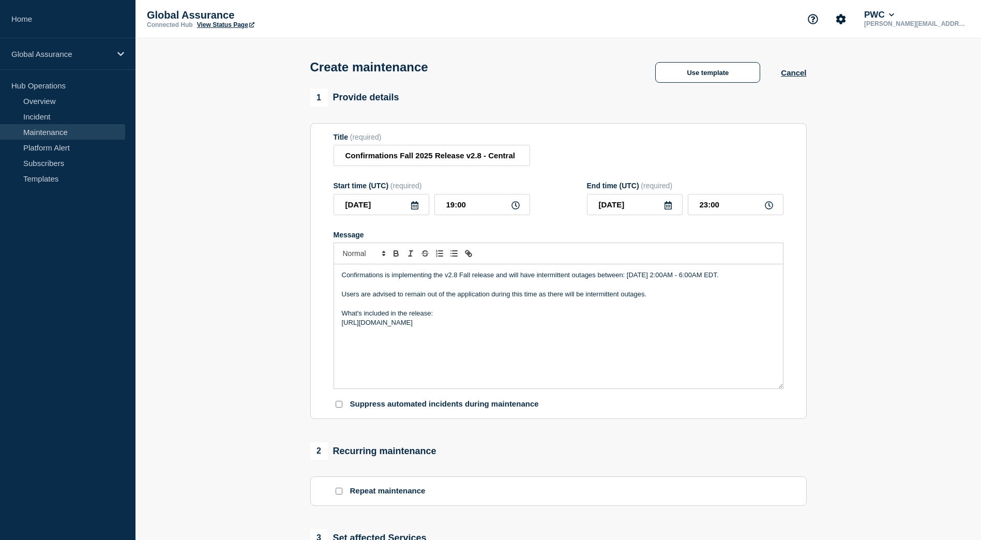
drag, startPoint x: 719, startPoint y: 279, endPoint x: 379, endPoint y: 290, distance: 340.5
click at [379, 280] on p "Confirmations is implementing the v2.8 Fall release and will have intermittent …" at bounding box center [558, 275] width 433 height 9
click at [737, 327] on p "[URL][DOMAIN_NAME]" at bounding box center [558, 322] width 433 height 9
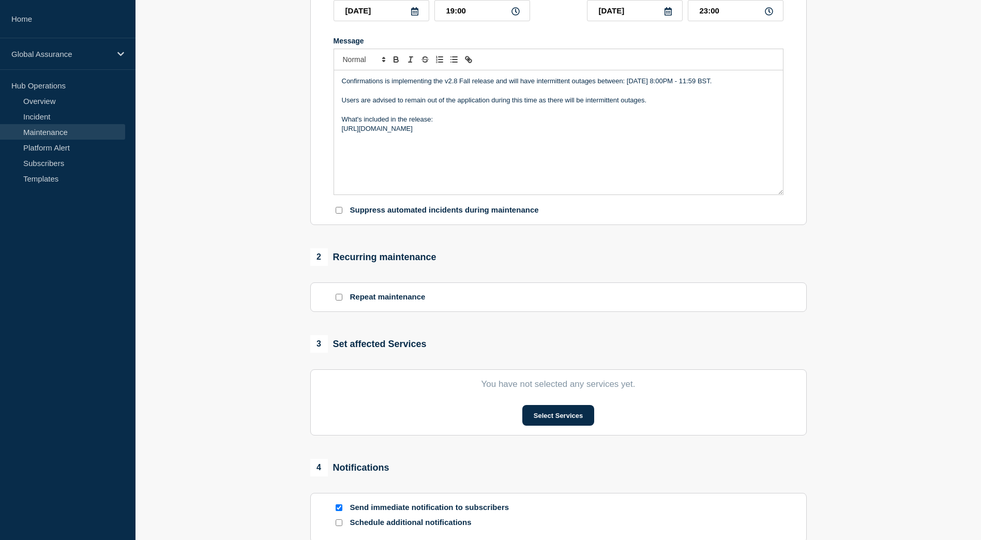
scroll to position [207, 0]
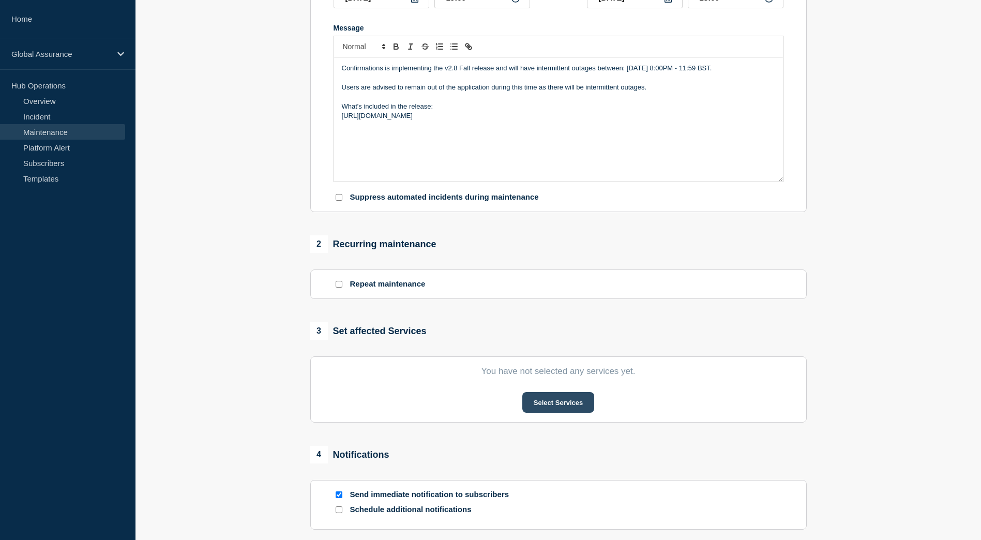
click at [541, 406] on button "Select Services" at bounding box center [558, 402] width 72 height 21
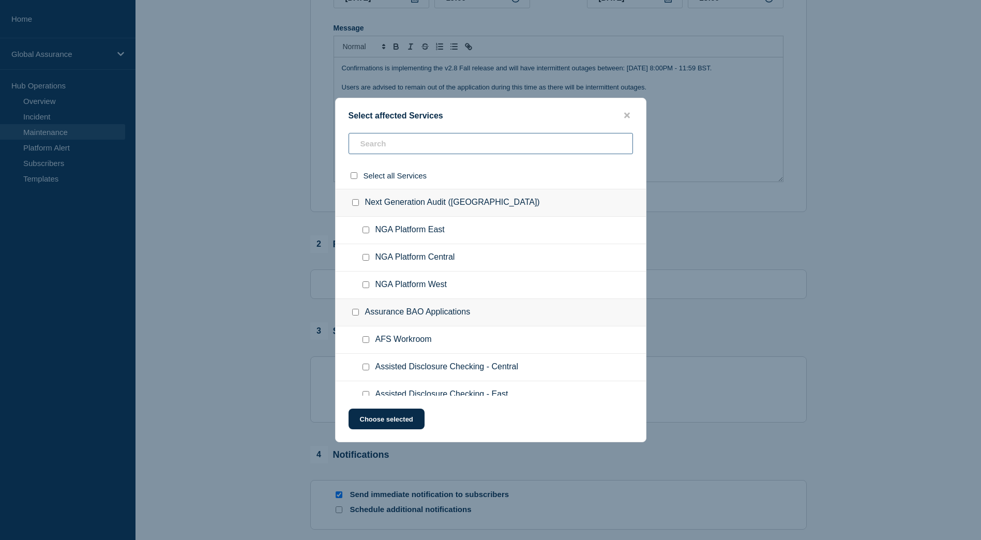
click at [411, 143] on input "text" at bounding box center [491, 143] width 284 height 21
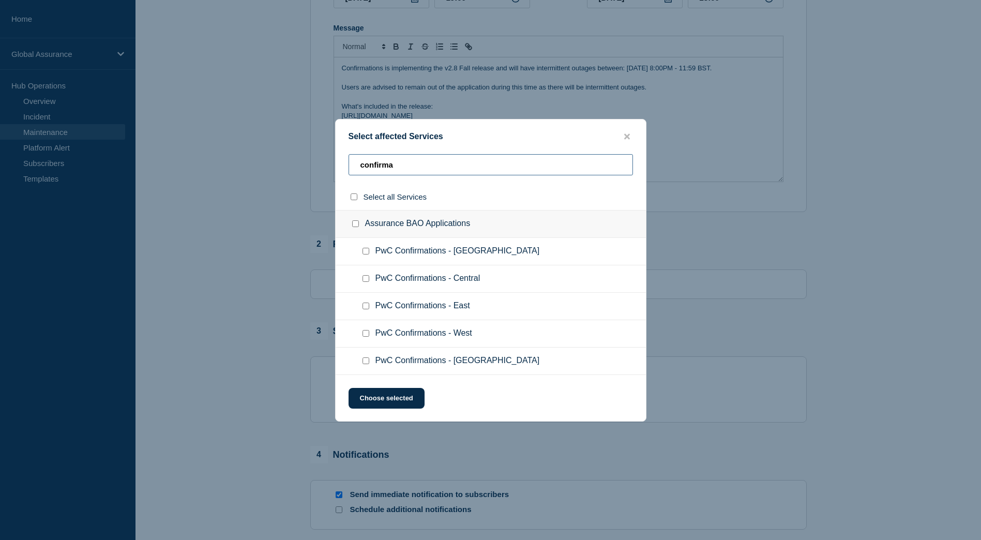
type input "confirma"
click at [364, 280] on input "PwC Confirmations - Central checkbox" at bounding box center [366, 278] width 7 height 7
checkbox input "true"
click at [388, 403] on button "Choose selected" at bounding box center [387, 398] width 76 height 21
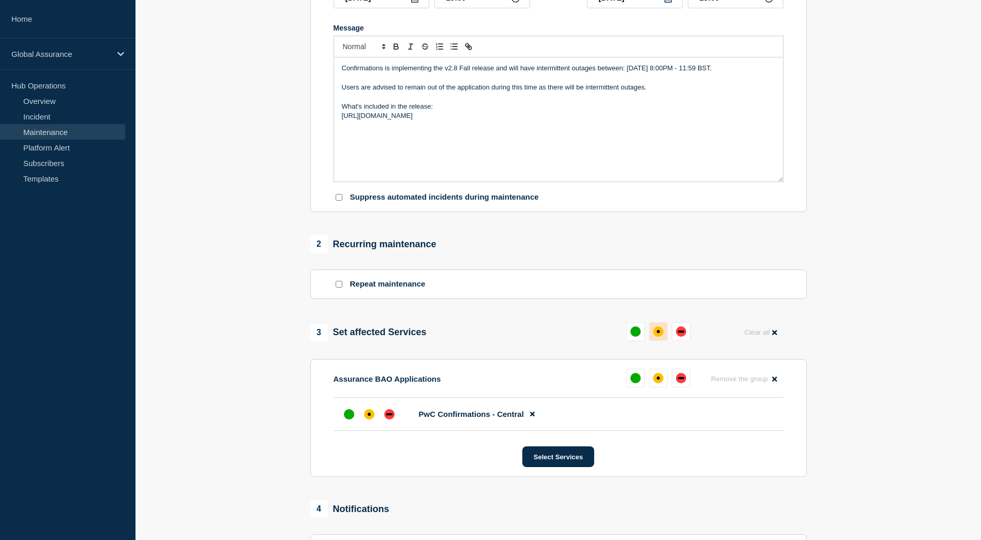
click at [657, 333] on div "affected" at bounding box center [658, 331] width 3 height 3
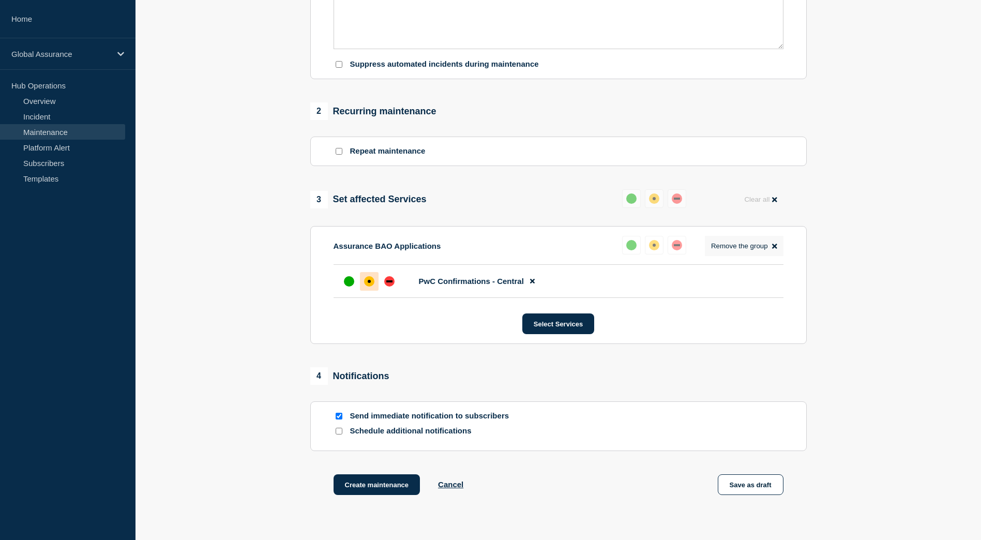
scroll to position [416, 0]
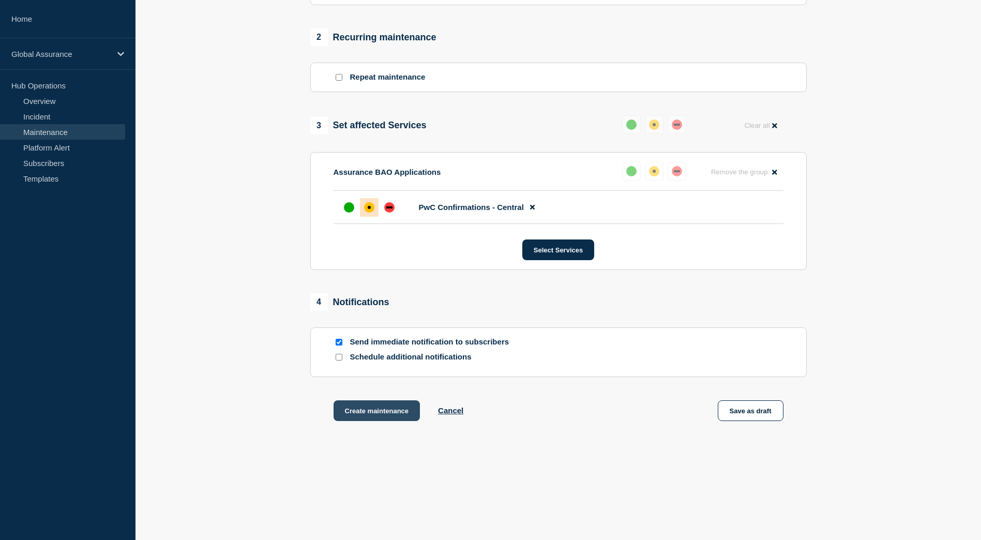
click at [377, 409] on button "Create maintenance" at bounding box center [377, 410] width 87 height 21
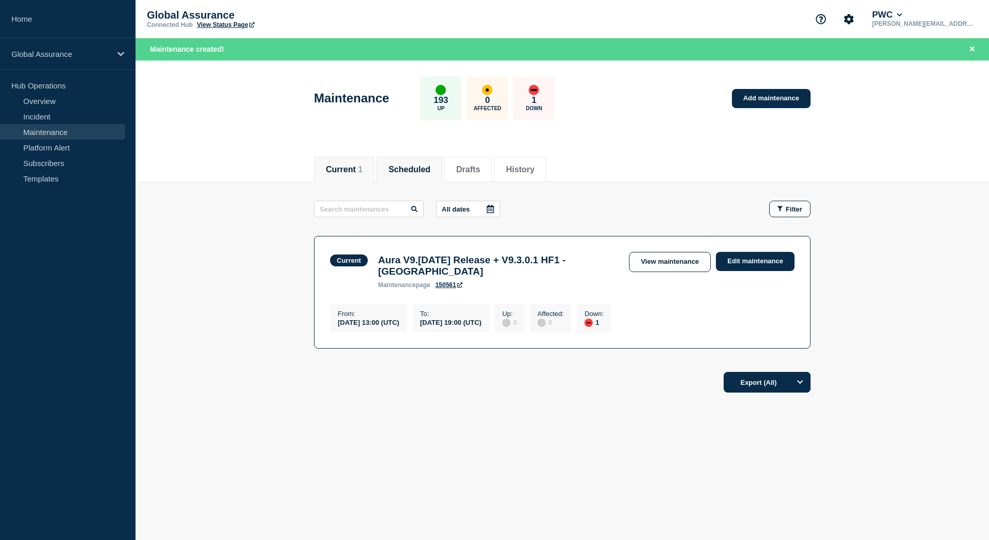
click at [427, 171] on button "Scheduled" at bounding box center [409, 169] width 42 height 9
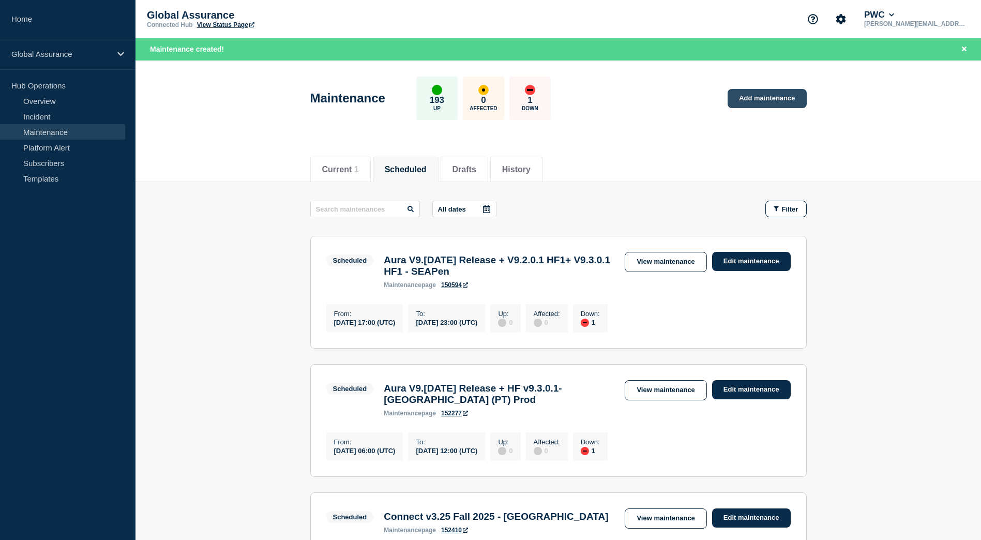
click at [786, 93] on link "Add maintenance" at bounding box center [767, 98] width 79 height 19
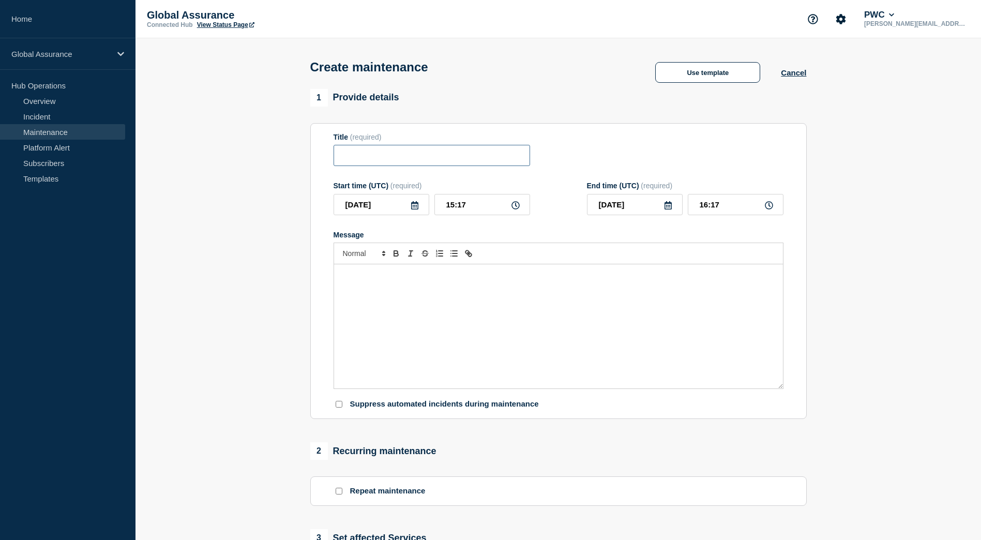
click at [358, 157] on input "Title" at bounding box center [432, 155] width 197 height 21
paste input "Confirmations Fall 2025 Release v2.8 - West"
drag, startPoint x: 491, startPoint y: 160, endPoint x: 517, endPoint y: 161, distance: 26.4
click at [517, 161] on input "Confirmations Fall 2025 Release v2.8 - West" at bounding box center [432, 155] width 197 height 21
type input "Confirmations Fall 2025 Release v2.8 - East"
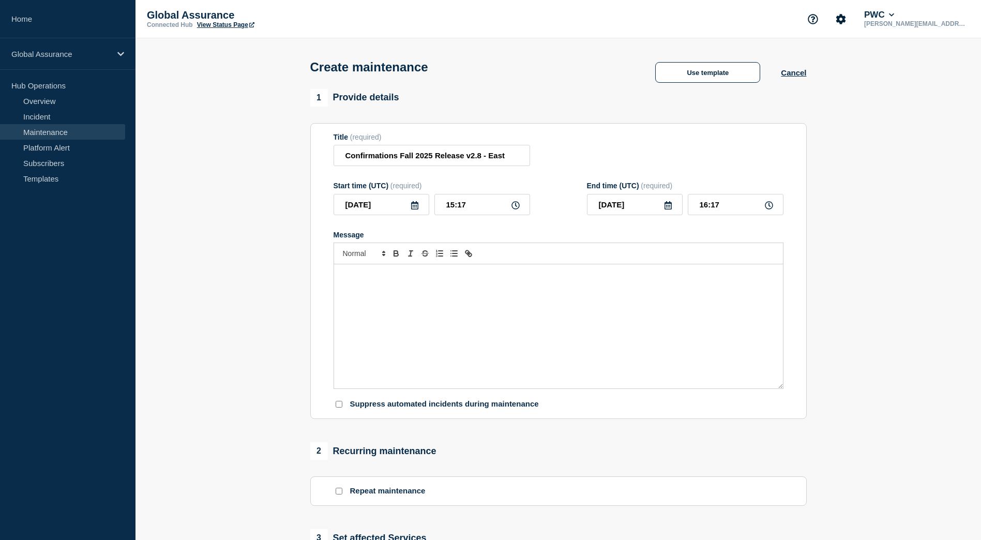
click at [478, 328] on div "Message" at bounding box center [558, 326] width 449 height 124
click at [418, 207] on icon at bounding box center [414, 205] width 7 height 8
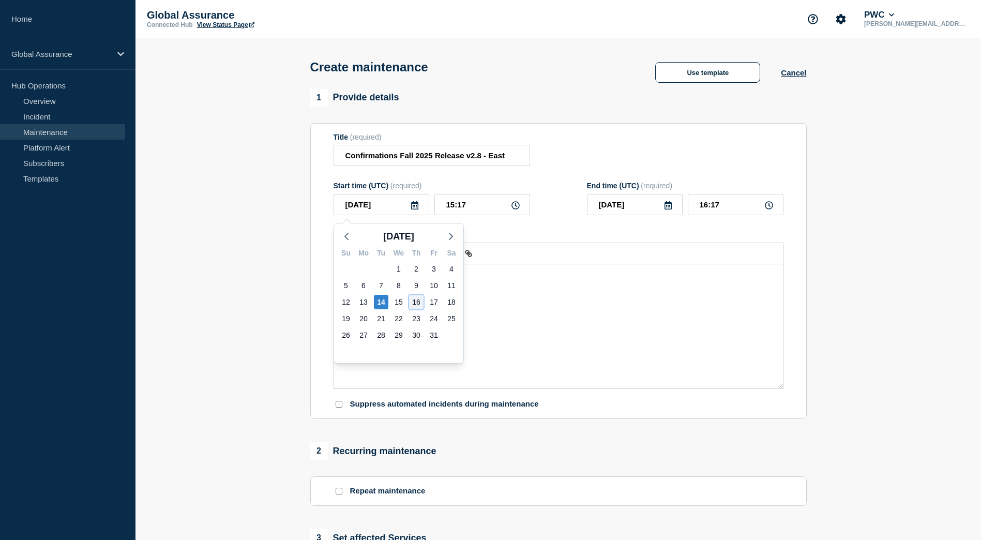
click at [415, 305] on div "16" at bounding box center [416, 302] width 14 height 14
type input "[DATE]"
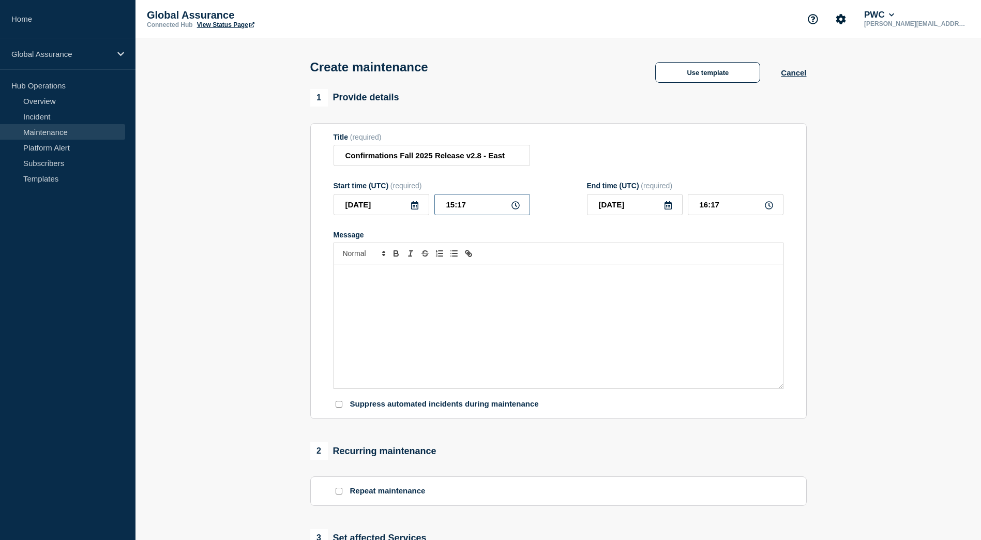
drag, startPoint x: 455, startPoint y: 207, endPoint x: 447, endPoint y: 208, distance: 7.9
click at [447, 208] on input "15:17" at bounding box center [482, 204] width 96 height 21
type input "14:17"
type input "15:17"
click at [485, 206] on input "14:17" at bounding box center [482, 204] width 96 height 21
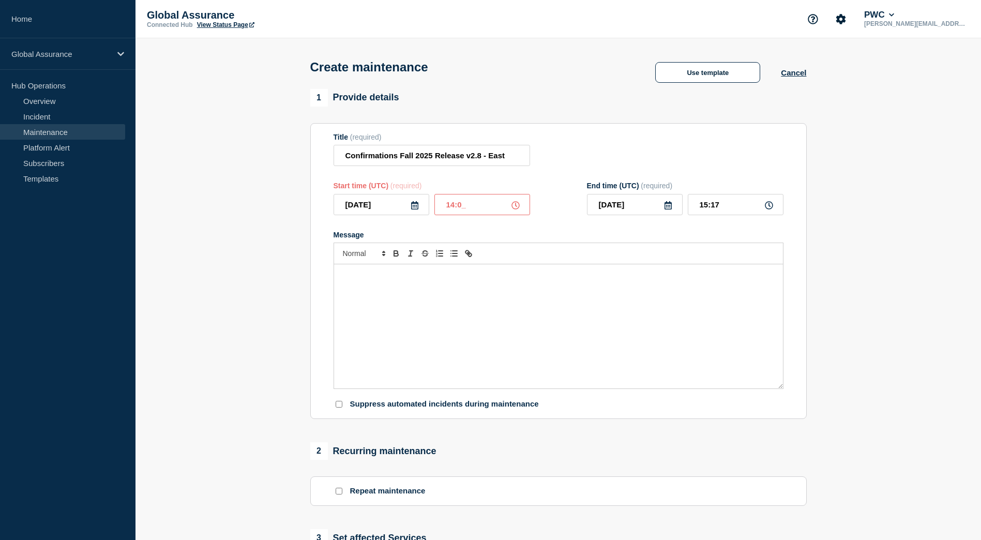
type input "14:00"
click at [547, 220] on form "Title (required) Confirmations Fall 2025 Release v2.8 - East Start time (UTC) (…" at bounding box center [559, 271] width 450 height 277
click at [705, 208] on input "15:00" at bounding box center [736, 204] width 96 height 21
type input "18:00"
click at [631, 227] on form "Title (required) Confirmations Fall 2025 Release v2.8 - East Start time (UTC) (…" at bounding box center [559, 271] width 450 height 277
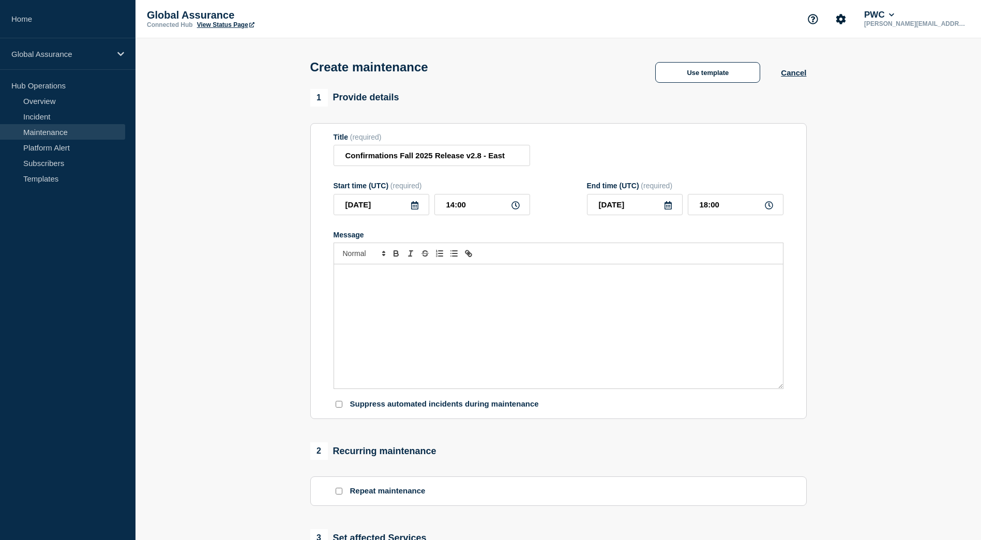
click at [504, 288] on div "Message" at bounding box center [558, 326] width 449 height 124
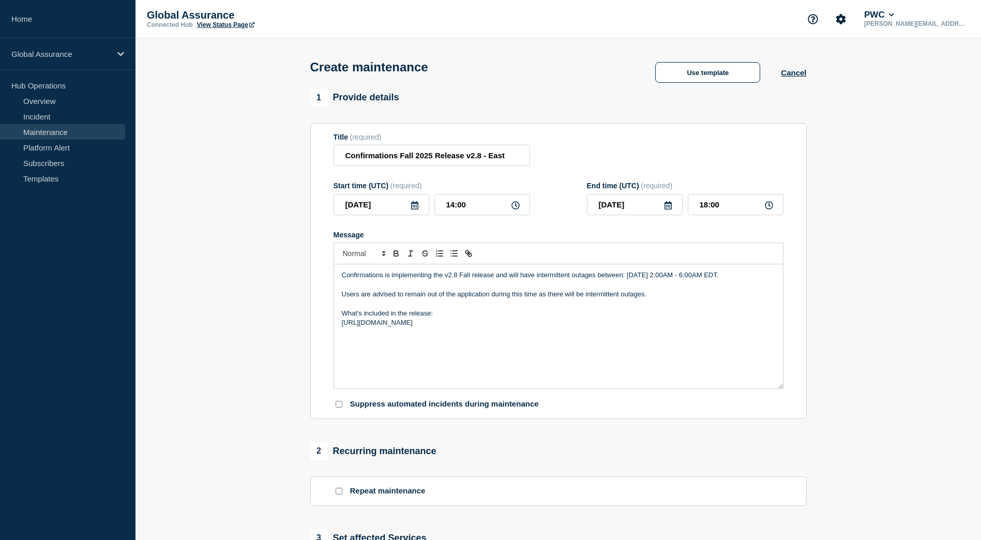
click at [427, 280] on p "Confirmations is implementing the v2.8 Fall release and will have intermittent …" at bounding box center [558, 275] width 433 height 9
drag, startPoint x: 718, startPoint y: 277, endPoint x: 732, endPoint y: 278, distance: 13.5
click at [732, 278] on p "Confirmations is implementing the v2.8 Fall release and will have intermittent …" at bounding box center [558, 275] width 433 height 9
click at [766, 280] on p "Confirmations is implementing the v2.8 Fall release and will have intermittent …" at bounding box center [558, 275] width 433 height 9
click at [390, 280] on p "Confirmations is implementing the v2.8 Fall release and will have intermittent …" at bounding box center [558, 275] width 433 height 9
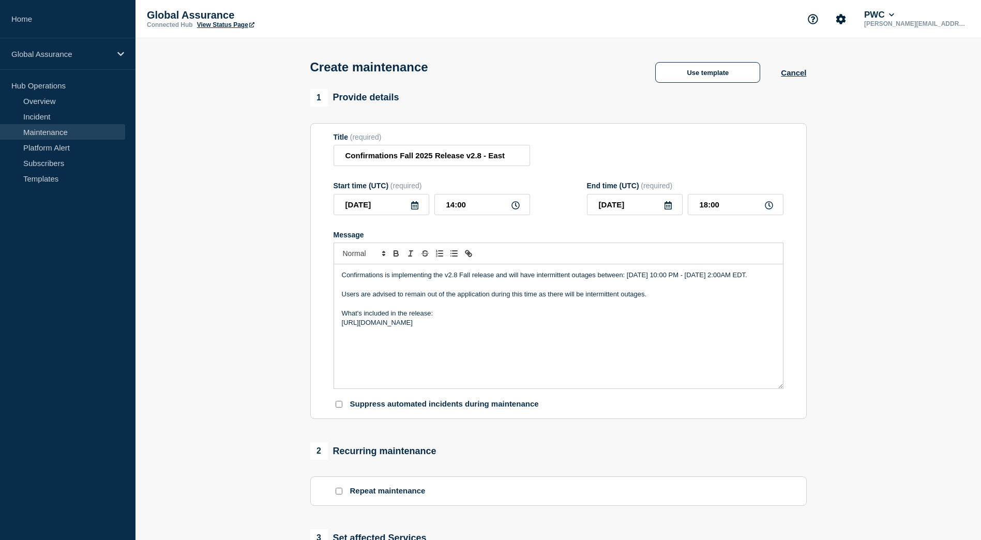
click at [427, 280] on p "Confirmations is implementing the v2.8 Fall release and will have intermittent …" at bounding box center [558, 275] width 433 height 9
click at [438, 280] on p "Confirmations is implementing the v2.8 Fall release and will have intermittent …" at bounding box center [558, 275] width 433 height 9
click at [688, 352] on div "Confirmations is implementing the v2.8 Fall release and will have intermittent …" at bounding box center [558, 326] width 449 height 124
click at [355, 327] on p "[URL][DOMAIN_NAME]" at bounding box center [558, 322] width 433 height 9
click at [492, 280] on p "Confirmations is implementing the v2.8 Fall release and will have intermittent …" at bounding box center [558, 275] width 433 height 9
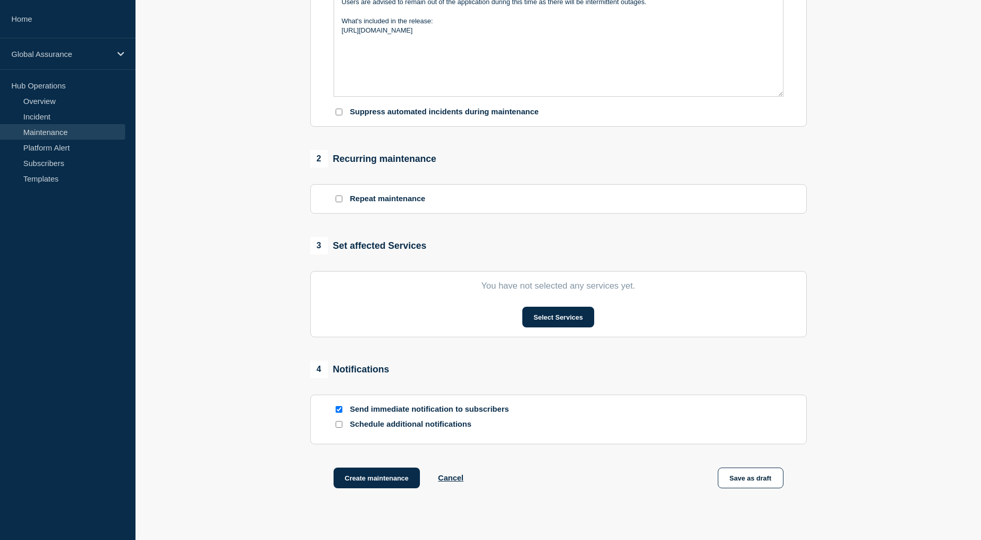
scroll to position [310, 0]
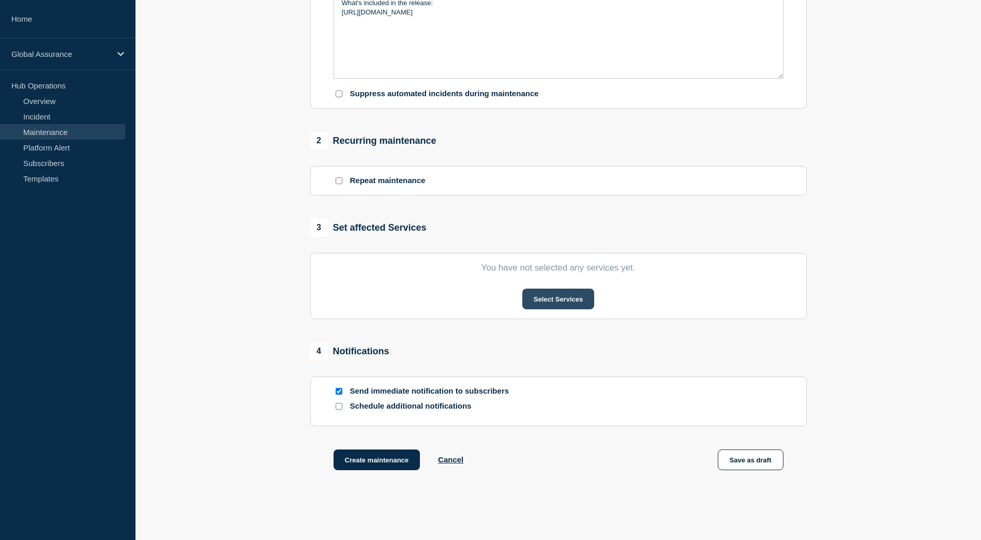
click at [548, 309] on button "Select Services" at bounding box center [558, 299] width 72 height 21
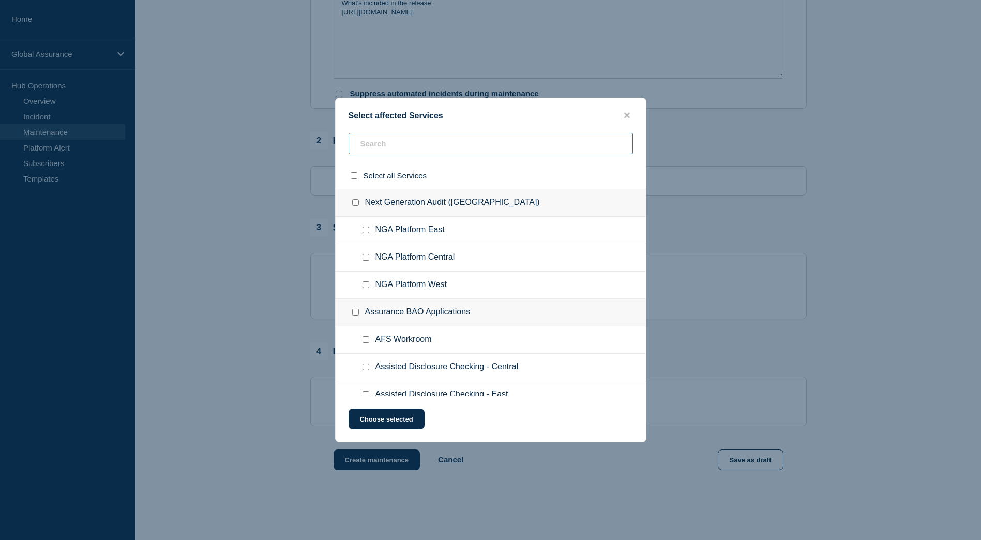
click at [381, 140] on input "text" at bounding box center [491, 143] width 284 height 21
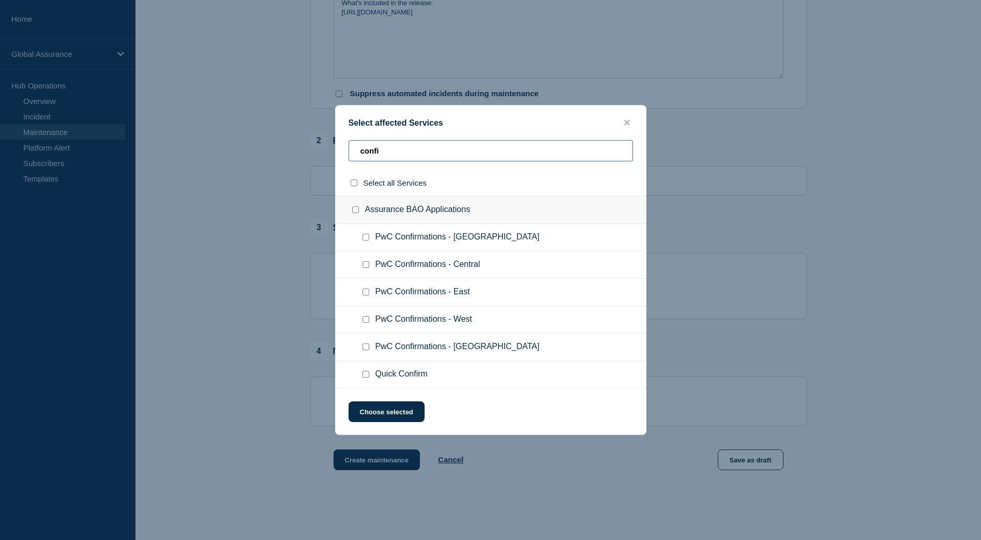
type input "confi"
click at [364, 293] on input "PwC Confirmations - East checkbox" at bounding box center [366, 292] width 7 height 7
checkbox input "true"
click at [385, 410] on button "Choose selected" at bounding box center [387, 411] width 76 height 21
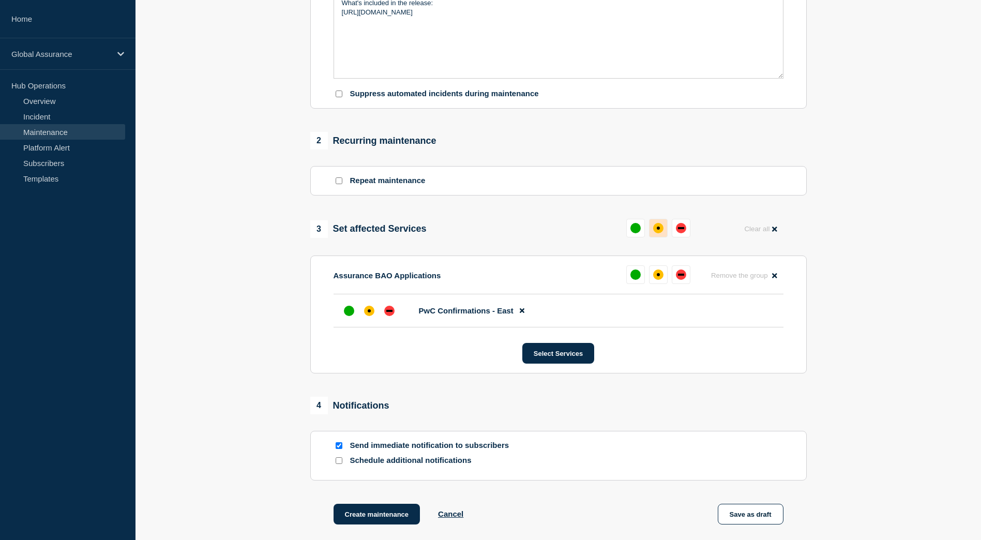
click at [662, 231] on div "affected" at bounding box center [658, 228] width 10 height 10
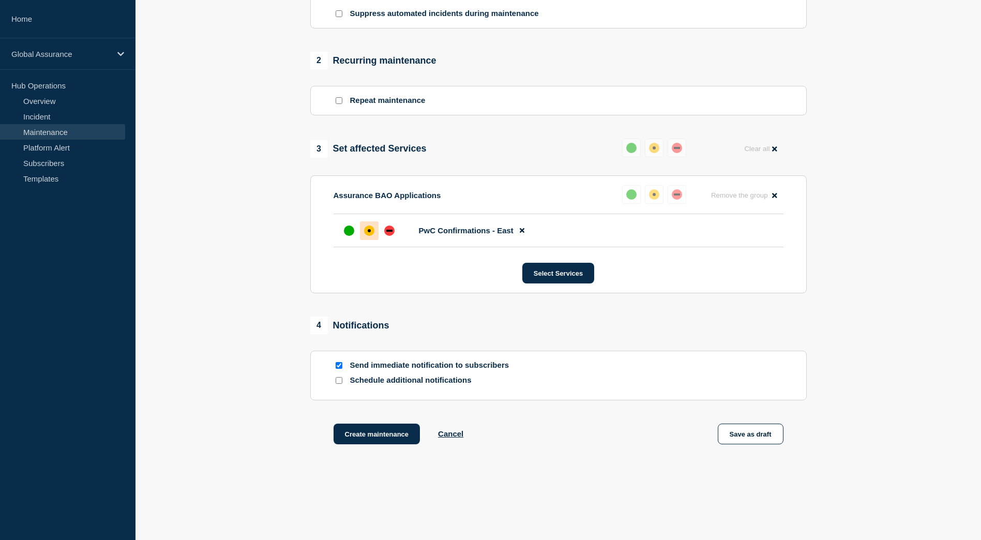
scroll to position [416, 0]
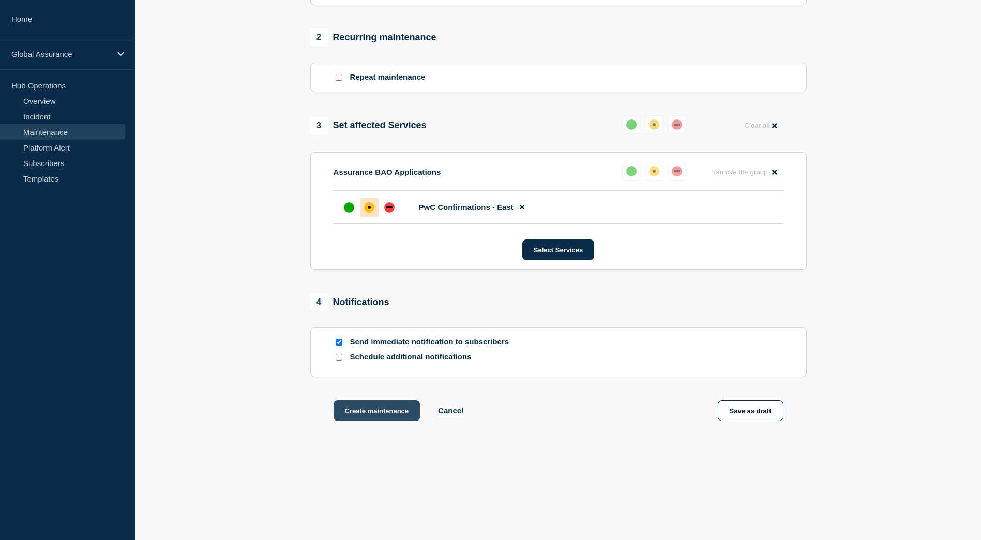
click at [378, 410] on button "Create maintenance" at bounding box center [377, 410] width 87 height 21
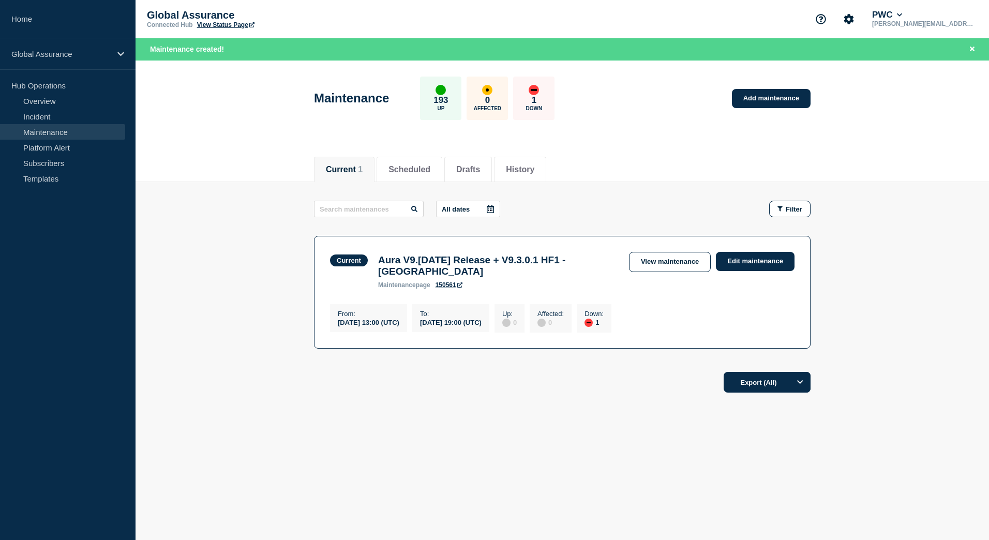
click at [406, 183] on main "All dates Filter Current 1 Down Aura V9.[DATE] Release + V9.3.0.1 HF1 - [GEOGRA…" at bounding box center [562, 273] width 853 height 182
click at [412, 170] on button "Scheduled" at bounding box center [409, 169] width 42 height 9
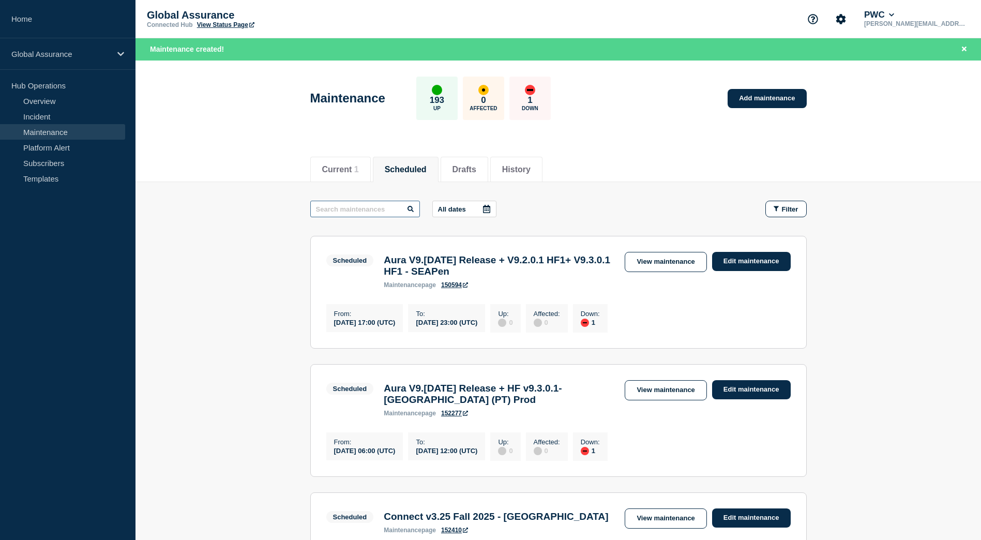
click at [358, 203] on input "text" at bounding box center [365, 209] width 110 height 17
type input "confi"
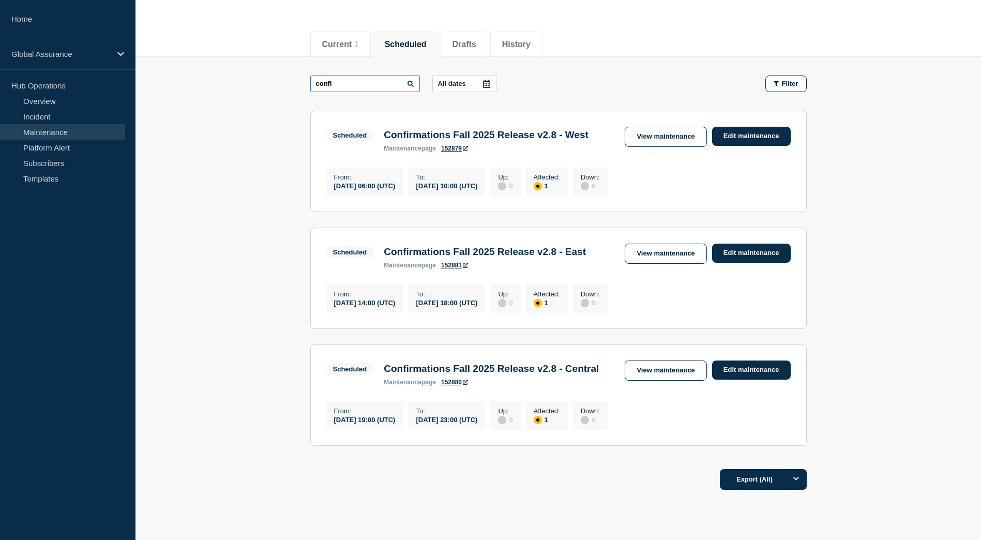
scroll to position [155, 0]
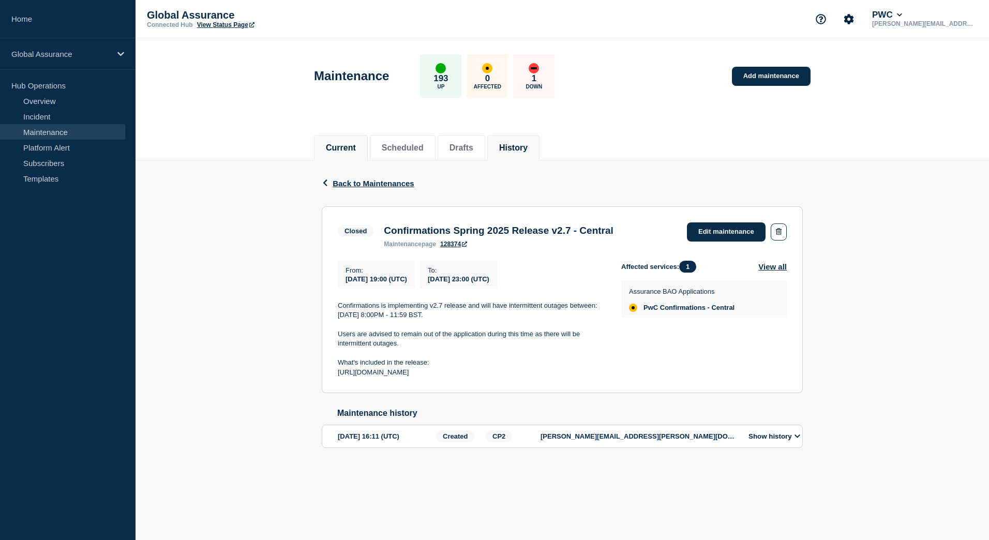
click at [347, 148] on button "Current" at bounding box center [341, 147] width 30 height 9
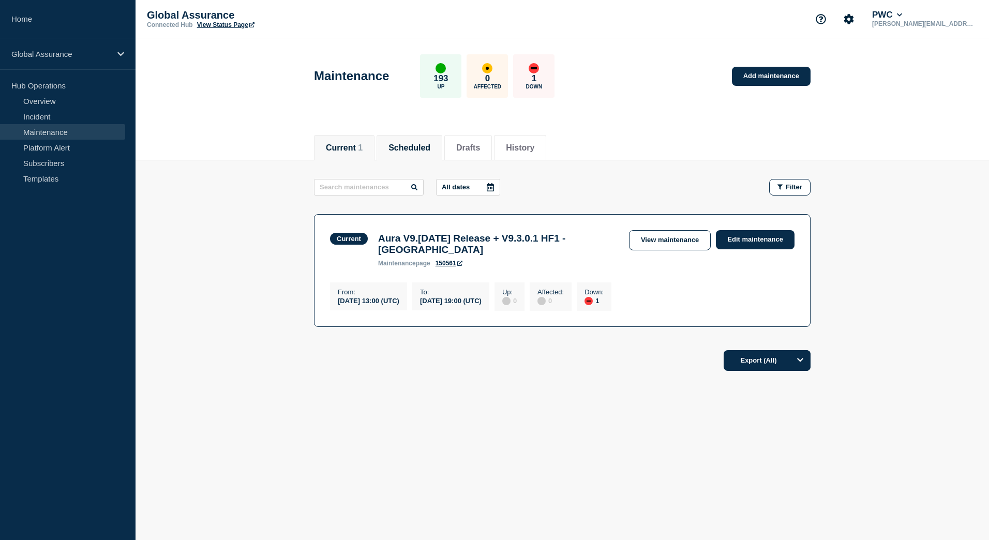
click at [421, 149] on button "Scheduled" at bounding box center [409, 147] width 42 height 9
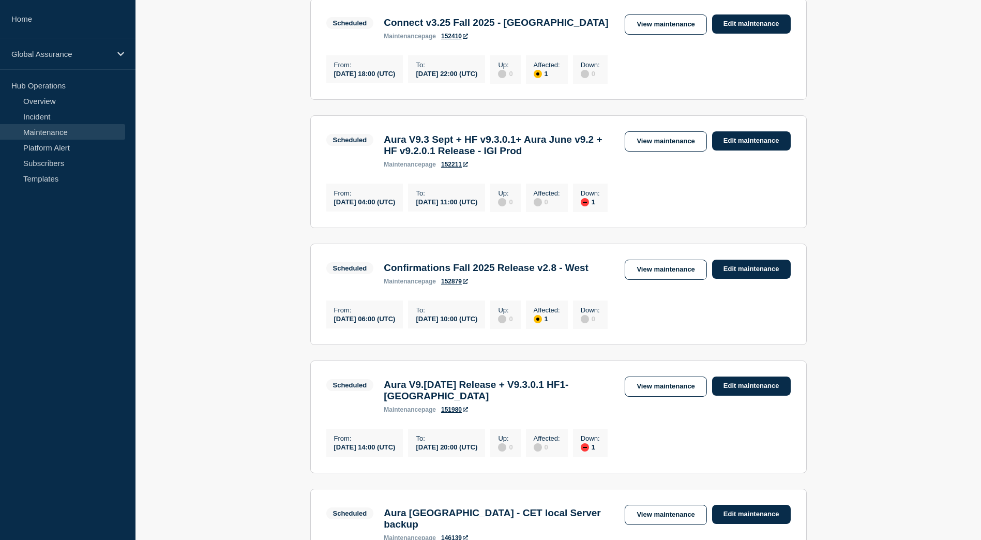
scroll to position [517, 0]
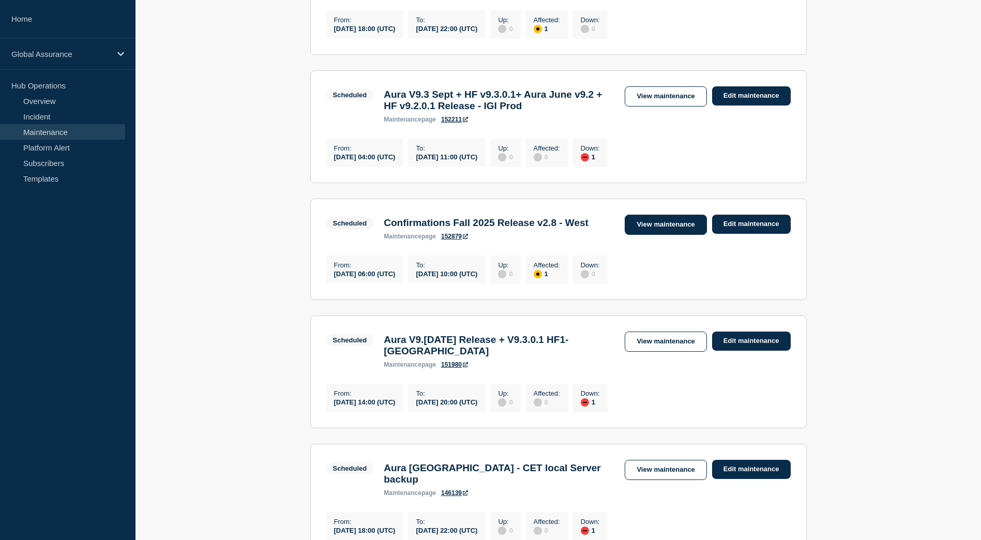
click at [675, 235] on link "View maintenance" at bounding box center [666, 225] width 82 height 20
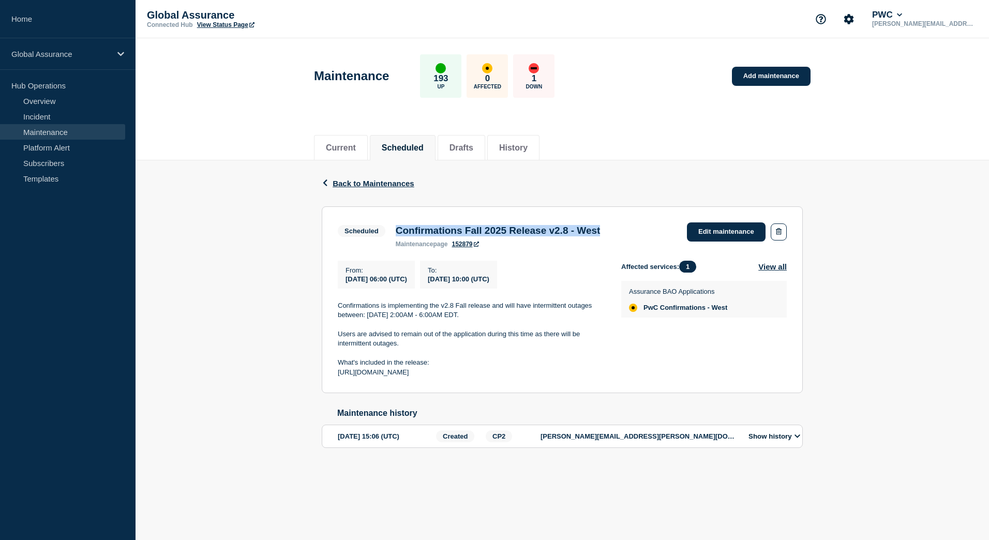
drag, startPoint x: 633, startPoint y: 232, endPoint x: 396, endPoint y: 229, distance: 236.4
click at [396, 229] on div "Confirmations Fall 2025 Release v2.8 - West maintenance page 152879" at bounding box center [498, 236] width 215 height 23
copy h3 "Confirmations Fall 2025 Release v2.8 - West"
drag, startPoint x: 479, startPoint y: 388, endPoint x: 337, endPoint y: 306, distance: 164.3
click at [337, 306] on section "Scheduled Confirmations Fall 2025 Release v2.8 - West maintenance page 152879 E…" at bounding box center [562, 299] width 481 height 187
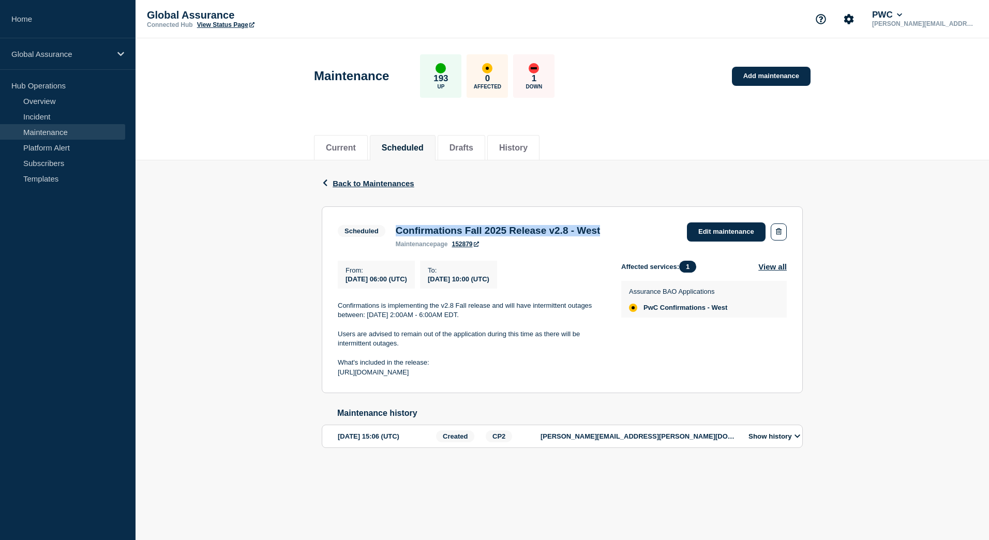
copy div "Confirmations is implementing the v2.8 Fall release and will have intermittent …"
drag, startPoint x: 634, startPoint y: 231, endPoint x: 396, endPoint y: 230, distance: 238.4
click at [396, 230] on div "Confirmations Fall 2025 Release v2.8 - West maintenance page 152879" at bounding box center [498, 236] width 215 height 23
copy h3 "Confirmations Fall 2025 Release v2.8 - West"
click at [474, 372] on p "[URL][DOMAIN_NAME]" at bounding box center [471, 372] width 267 height 9
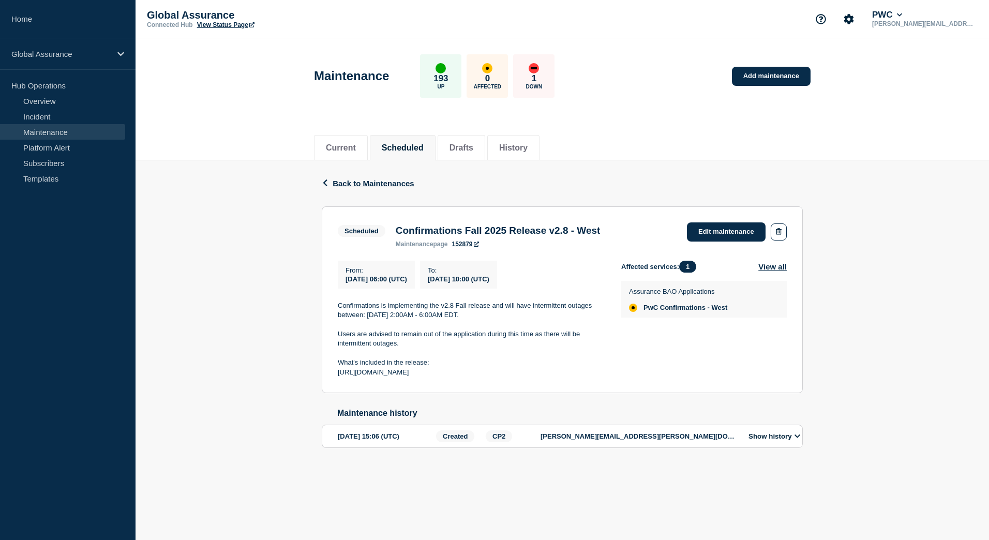
drag, startPoint x: 475, startPoint y: 385, endPoint x: 337, endPoint y: 310, distance: 156.4
click at [337, 310] on section "Scheduled Confirmations Fall 2025 Release v2.8 - West maintenance page 152879 E…" at bounding box center [562, 299] width 481 height 187
copy div "Confirmations is implementing the v2.8 Fall release and will have intermittent …"
